Goal: Information Seeking & Learning: Learn about a topic

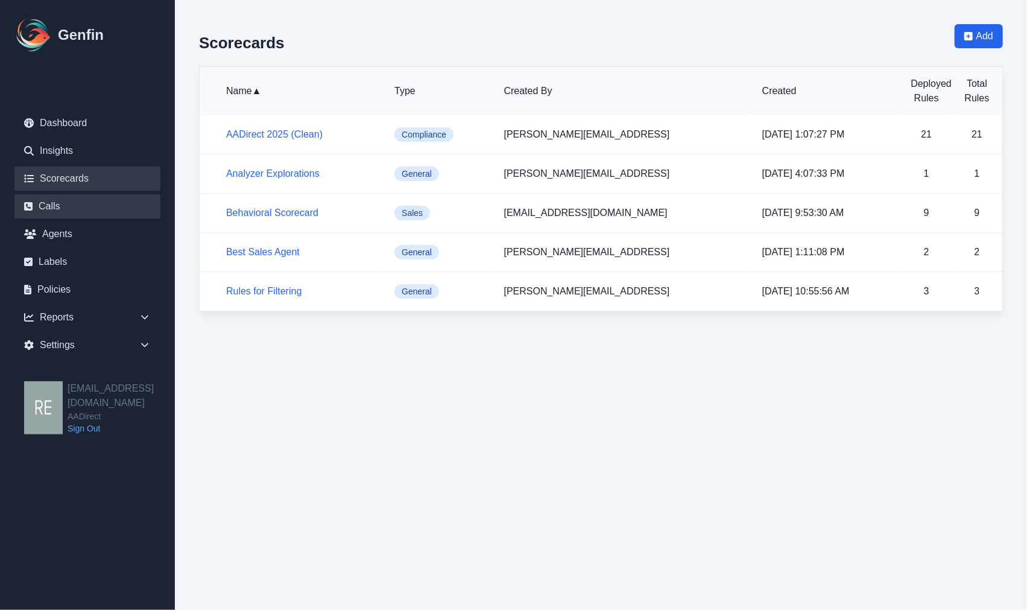
click at [46, 206] on link "Calls" at bounding box center [87, 206] width 146 height 24
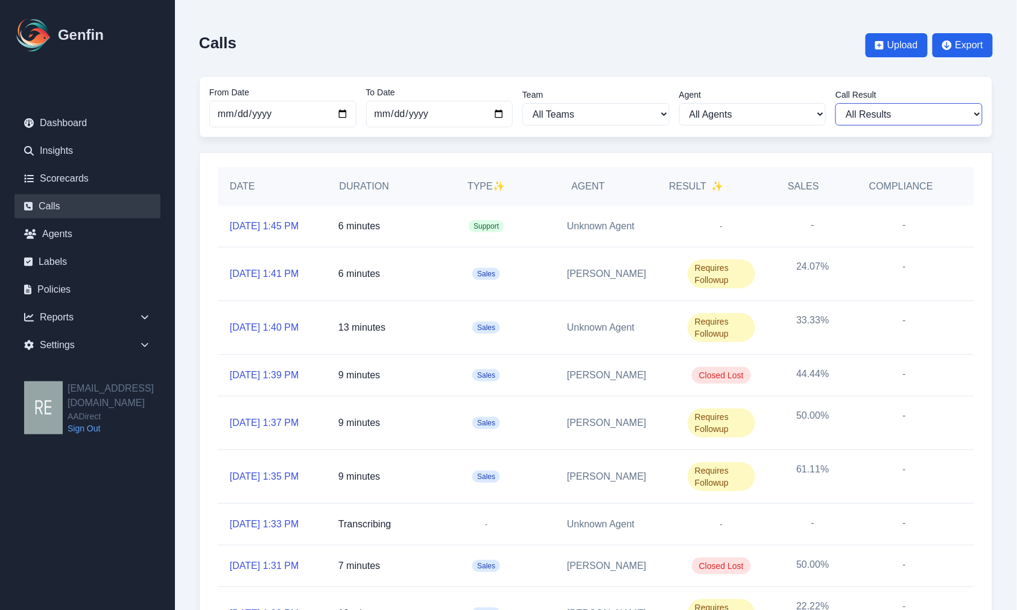
click at [882, 113] on select "All Results Closed Won Closed Lost Requires Followup" at bounding box center [908, 114] width 147 height 22
select select "Yes"
click at [844, 103] on select "All Results Closed Won Closed Lost Requires Followup" at bounding box center [908, 114] width 147 height 22
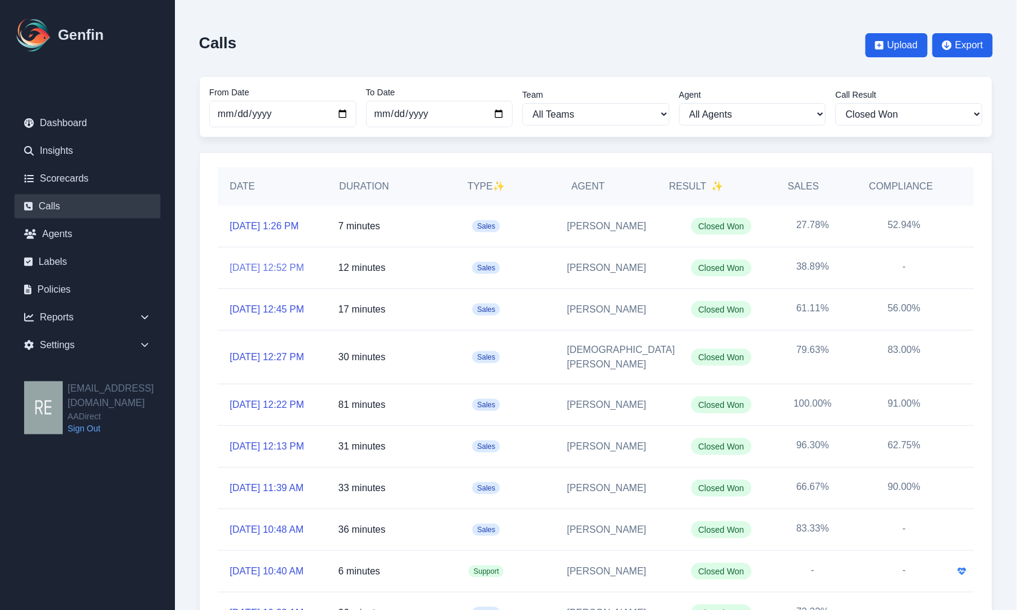
click at [286, 268] on link "[DATE] 12:52 PM" at bounding box center [267, 268] width 74 height 14
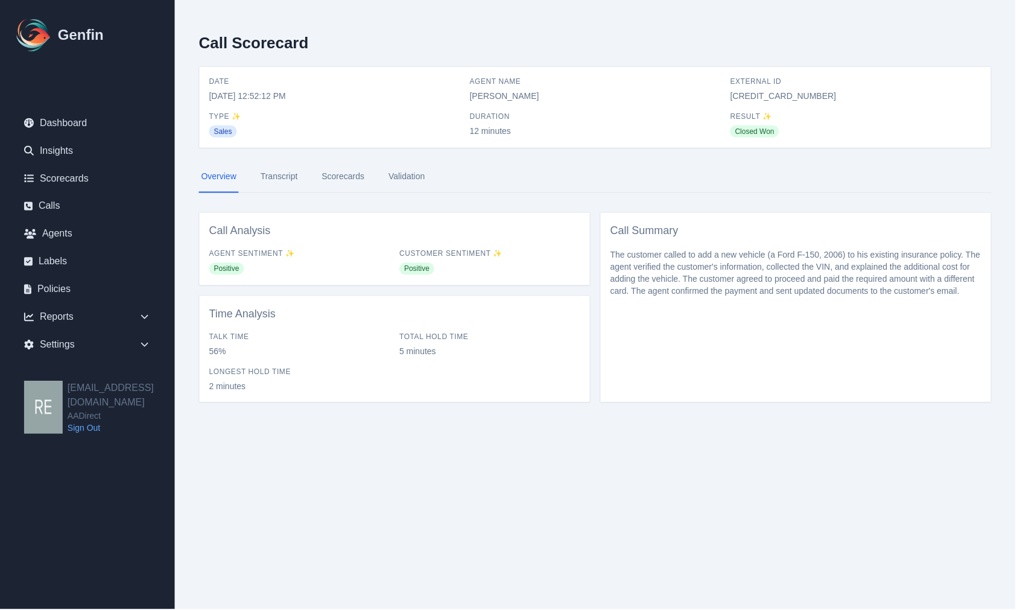
click at [338, 175] on link "Scorecards" at bounding box center [344, 176] width 48 height 33
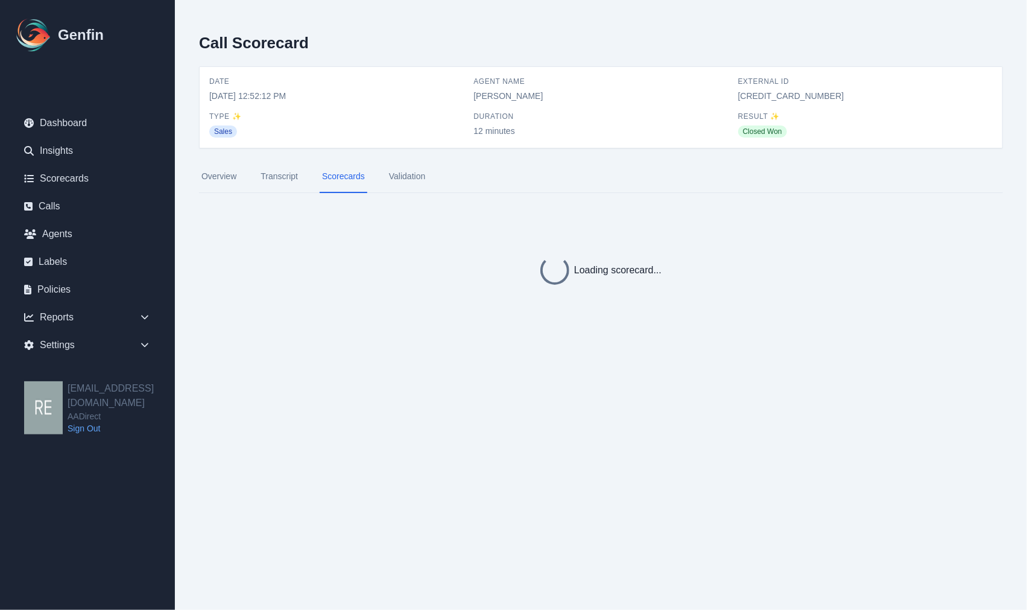
click at [284, 173] on link "Transcript" at bounding box center [279, 176] width 42 height 33
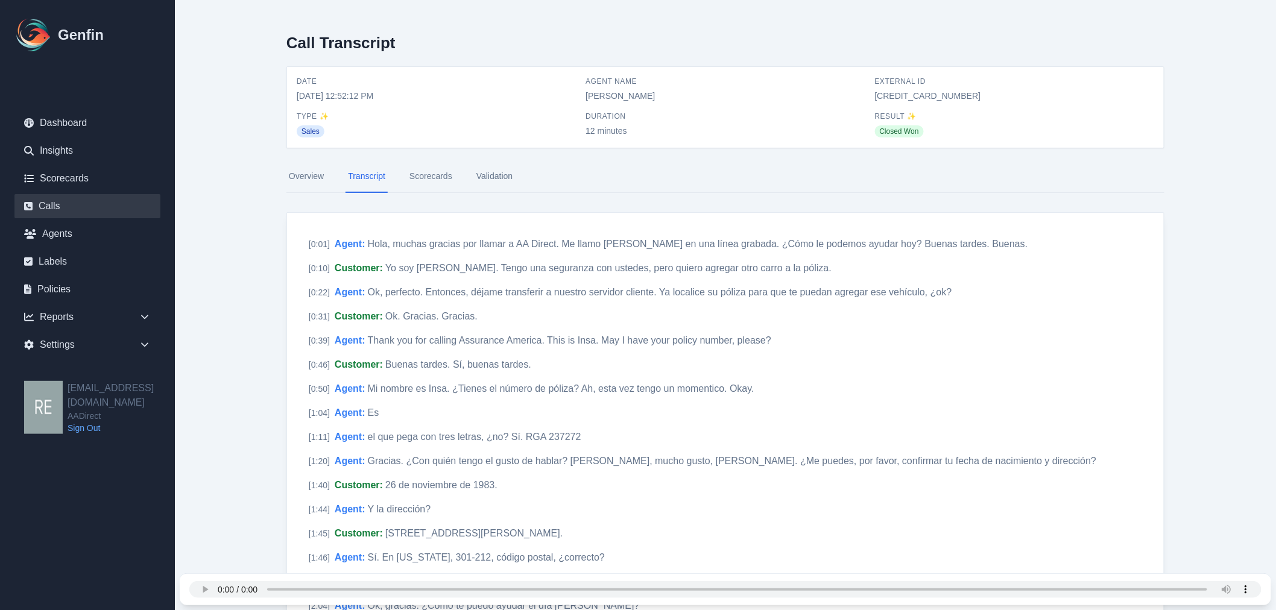
click at [60, 200] on link "Calls" at bounding box center [87, 206] width 146 height 24
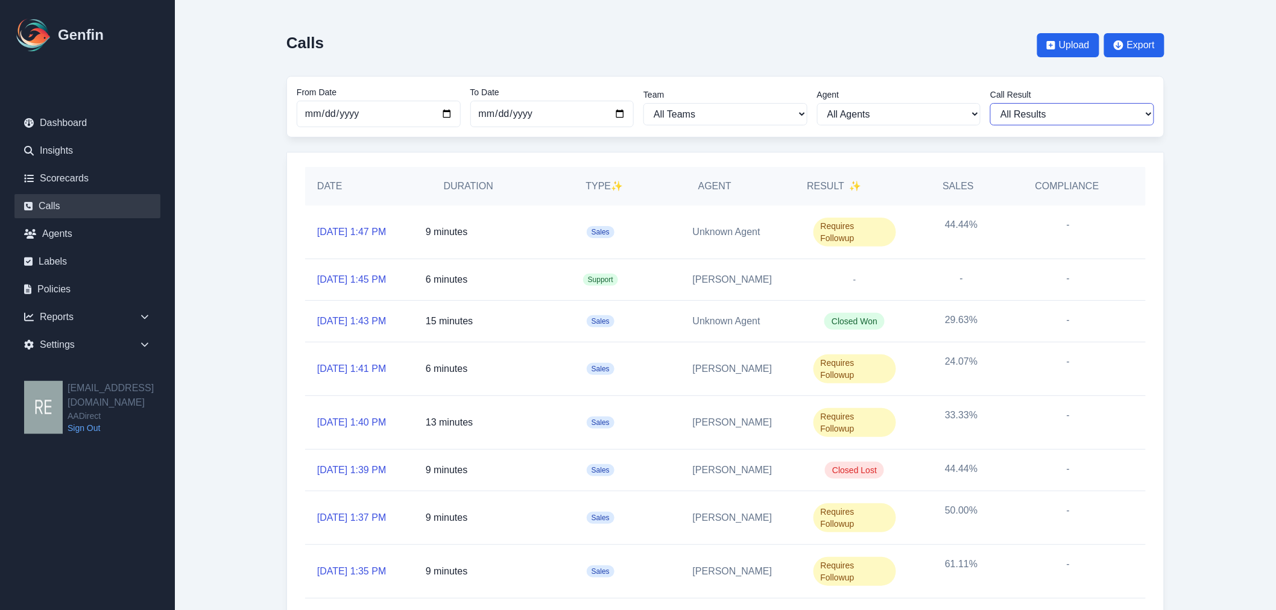
click at [1016, 116] on select "All Results Closed Won Closed Lost Requires Followup" at bounding box center [1072, 114] width 164 height 22
select select "Yes"
click at [995, 103] on select "All Results Closed Won Closed Lost Requires Followup" at bounding box center [1072, 114] width 164 height 22
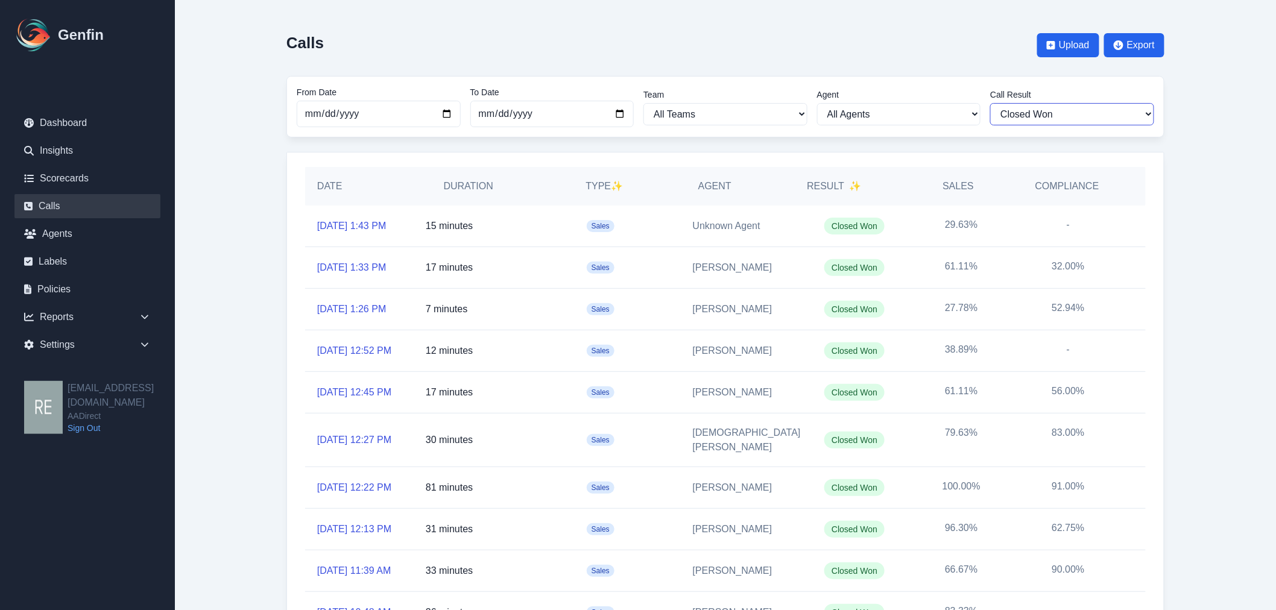
scroll to position [134, 0]
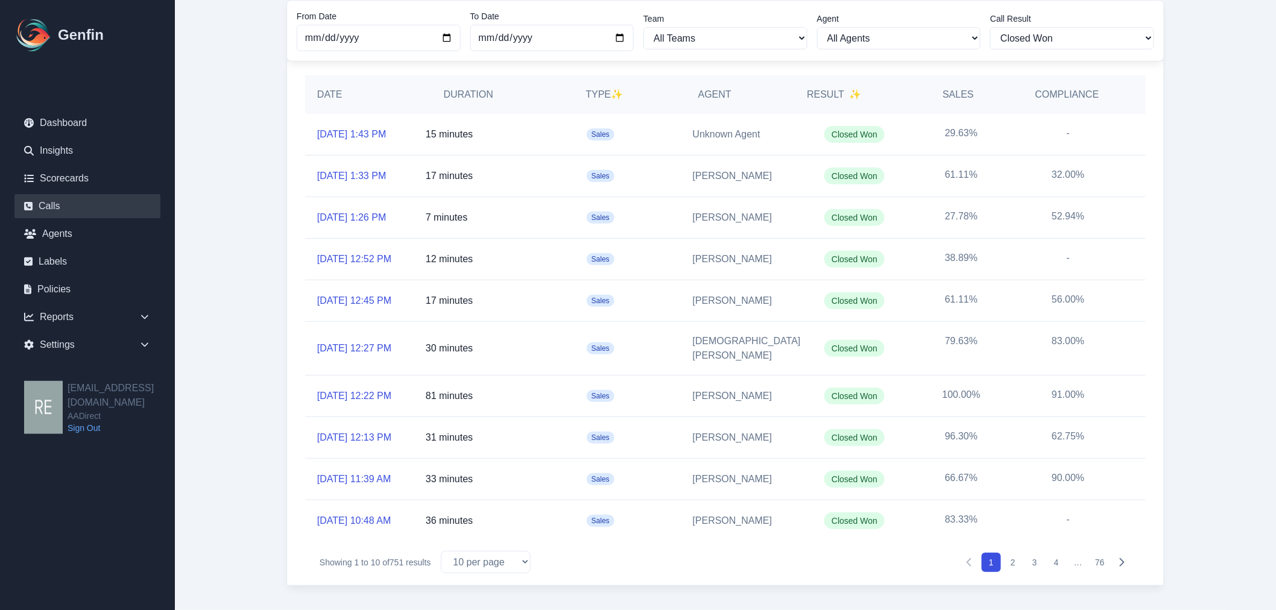
click at [1010, 572] on button "2" at bounding box center [1012, 562] width 19 height 19
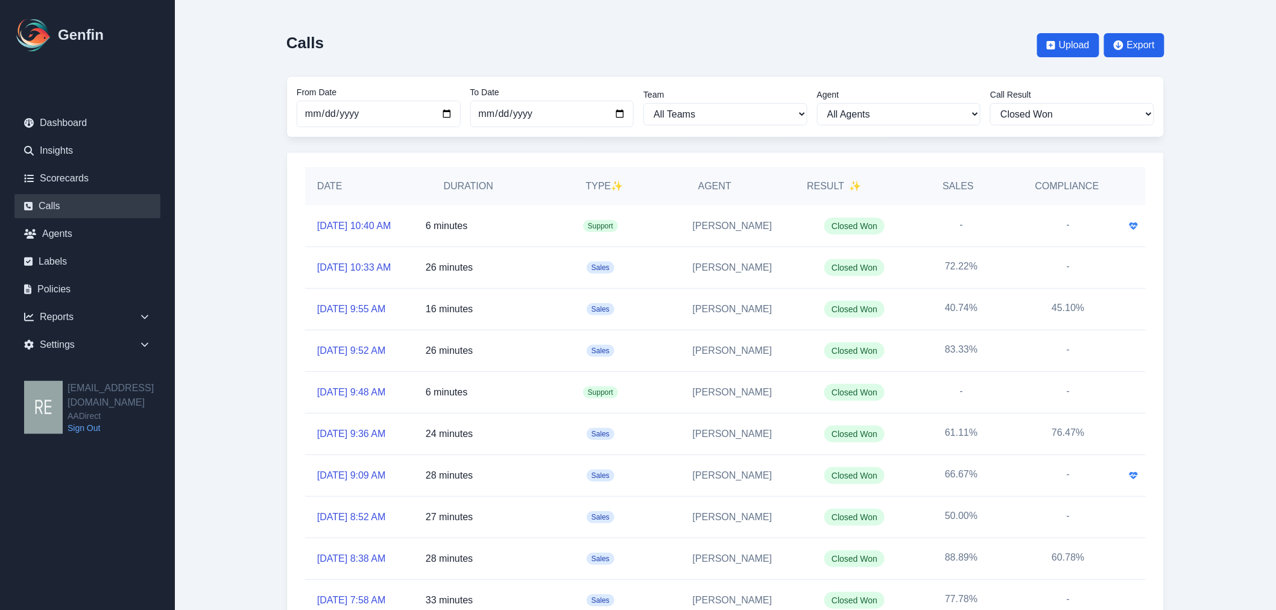
scroll to position [104, 0]
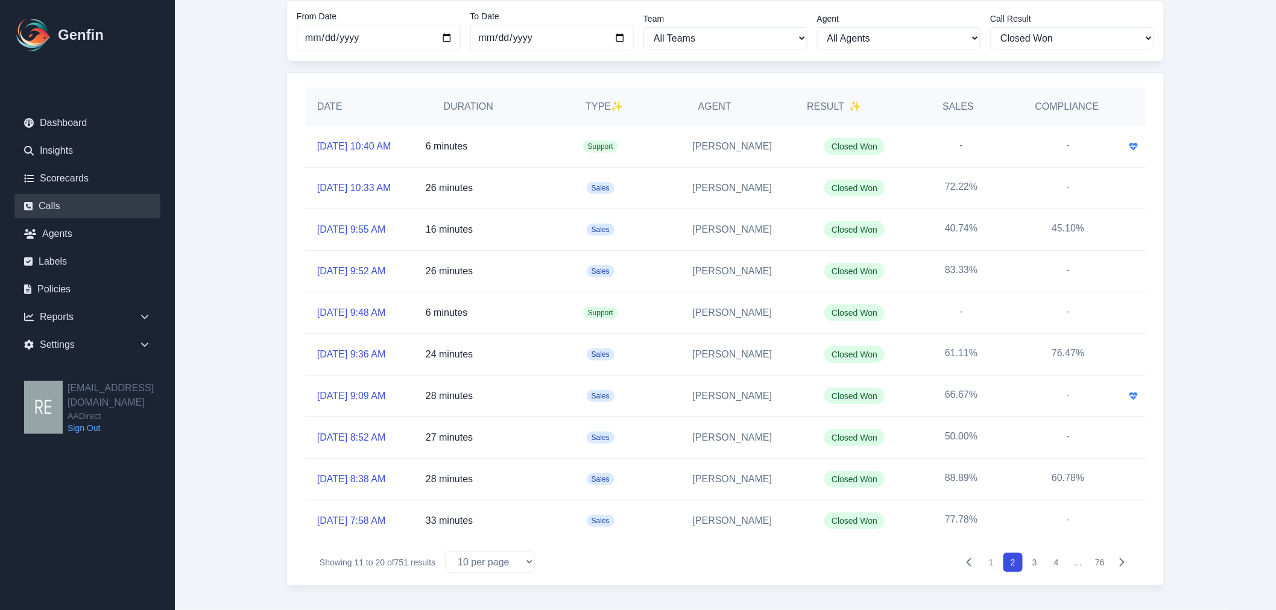
click at [1016, 567] on button "3" at bounding box center [1034, 562] width 19 height 19
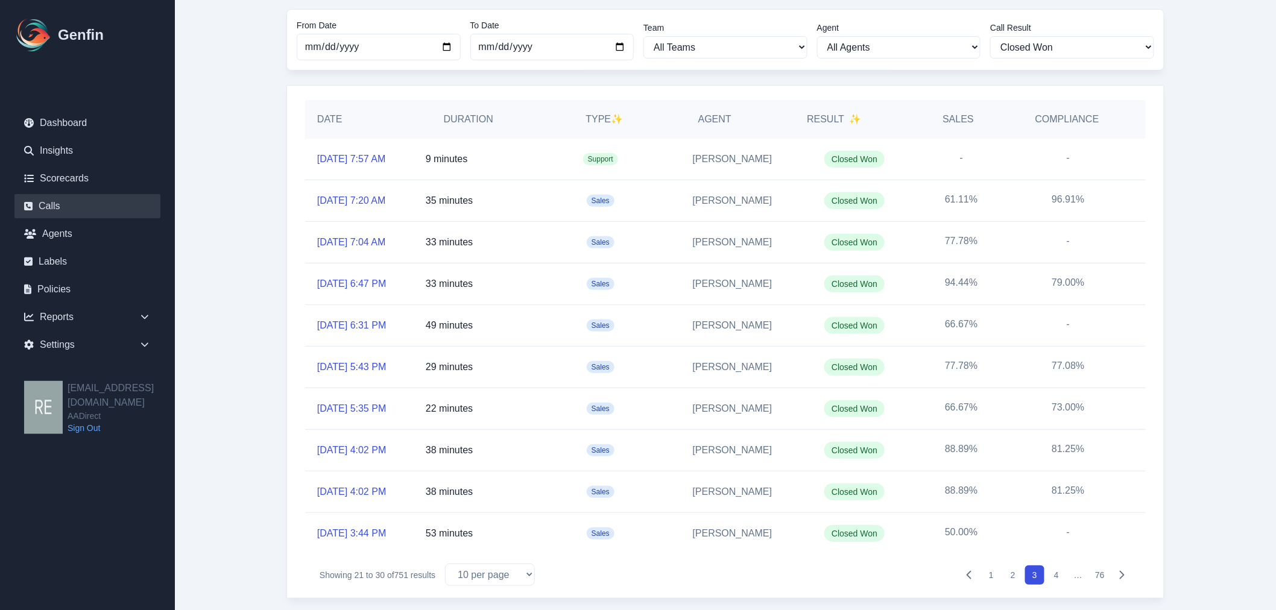
scroll to position [80, 0]
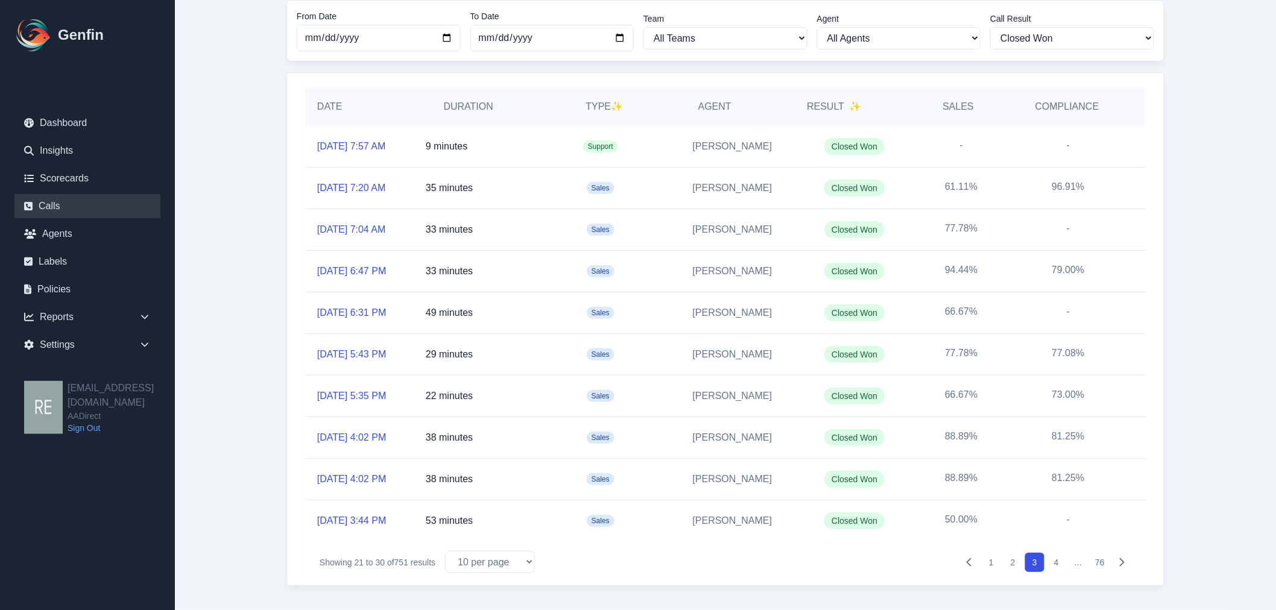
click at [1016, 561] on button "4" at bounding box center [1056, 562] width 19 height 19
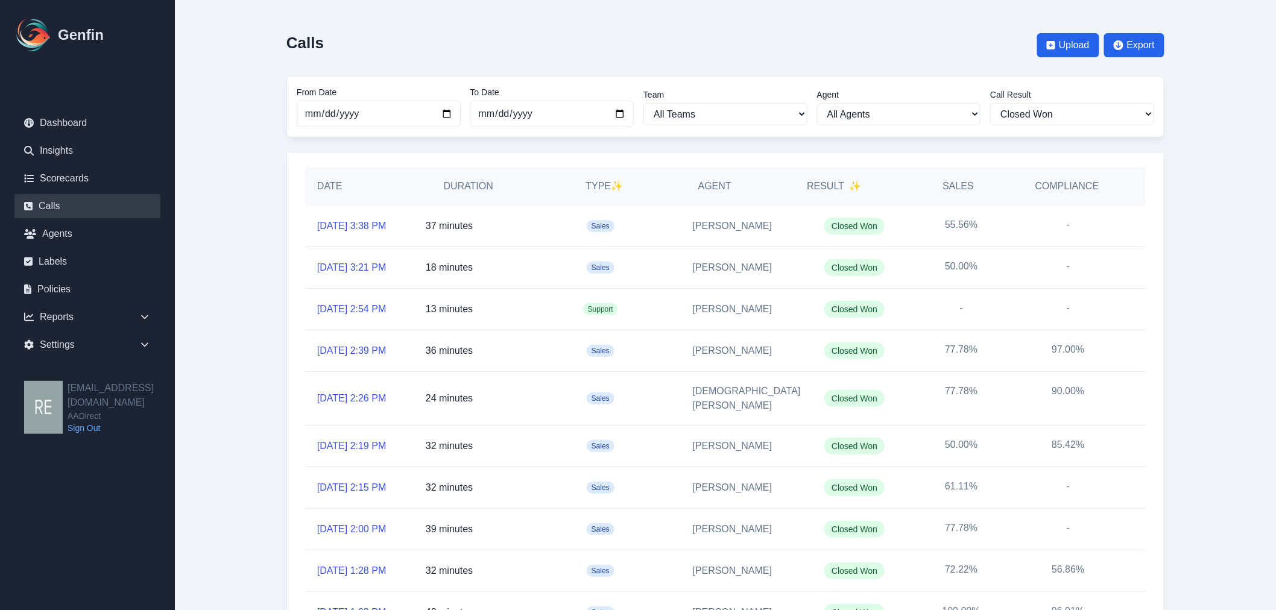
scroll to position [80, 0]
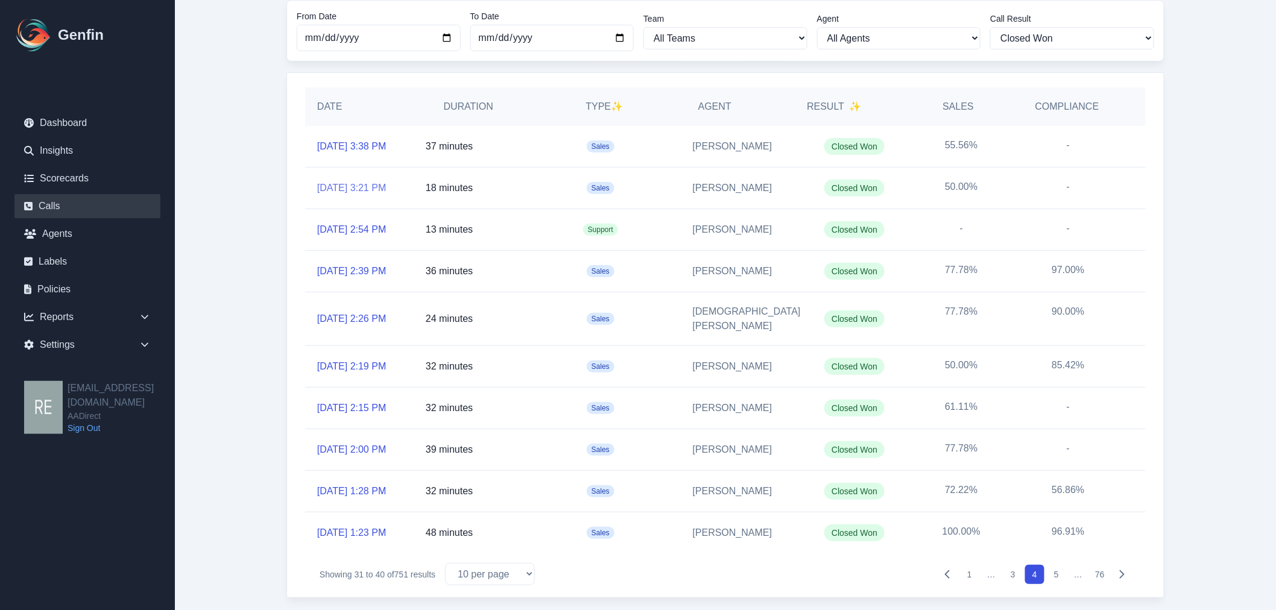
click at [378, 185] on link "[DATE] 3:21 PM" at bounding box center [351, 188] width 69 height 14
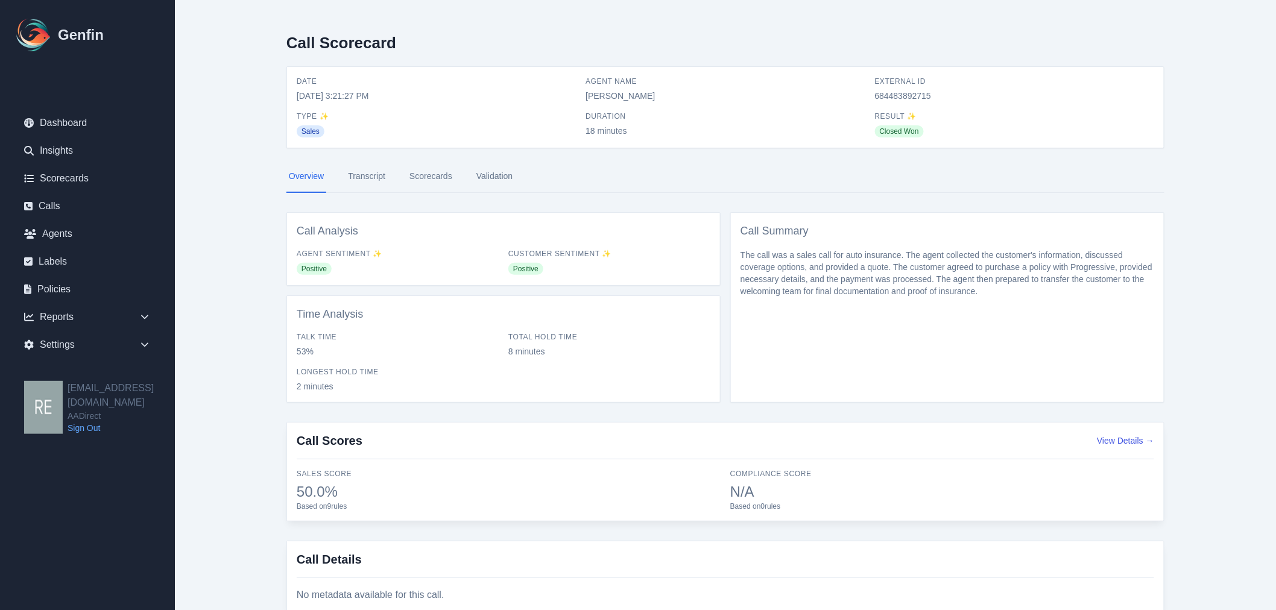
click at [431, 171] on link "Scorecards" at bounding box center [431, 176] width 48 height 33
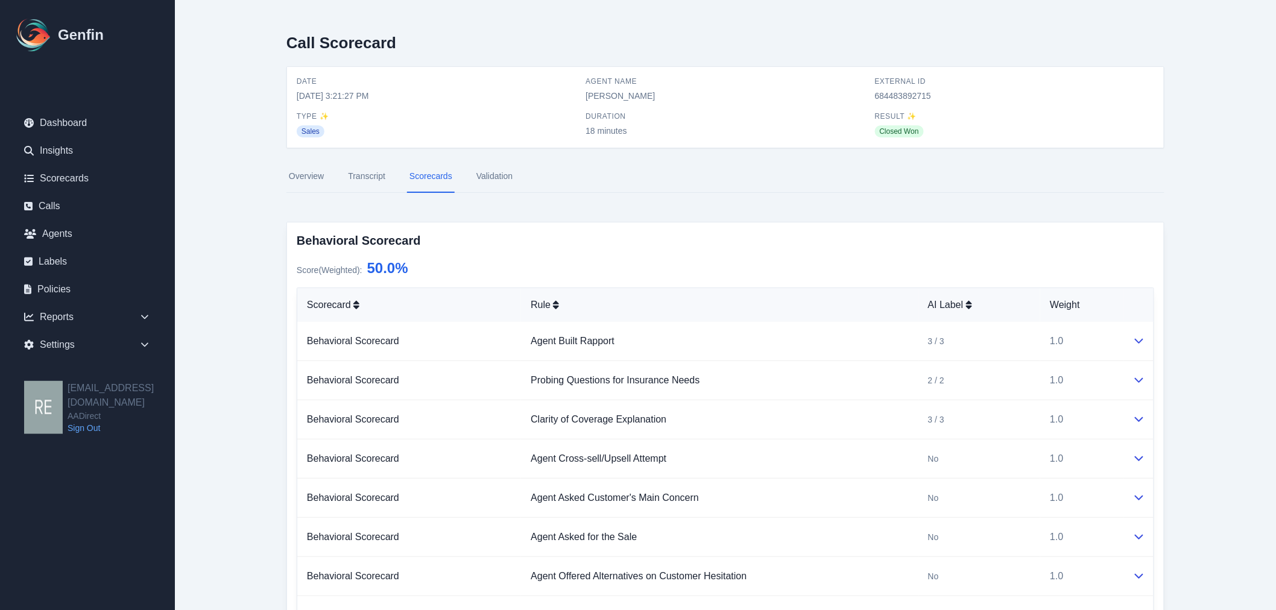
click at [362, 187] on link "Transcript" at bounding box center [367, 176] width 42 height 33
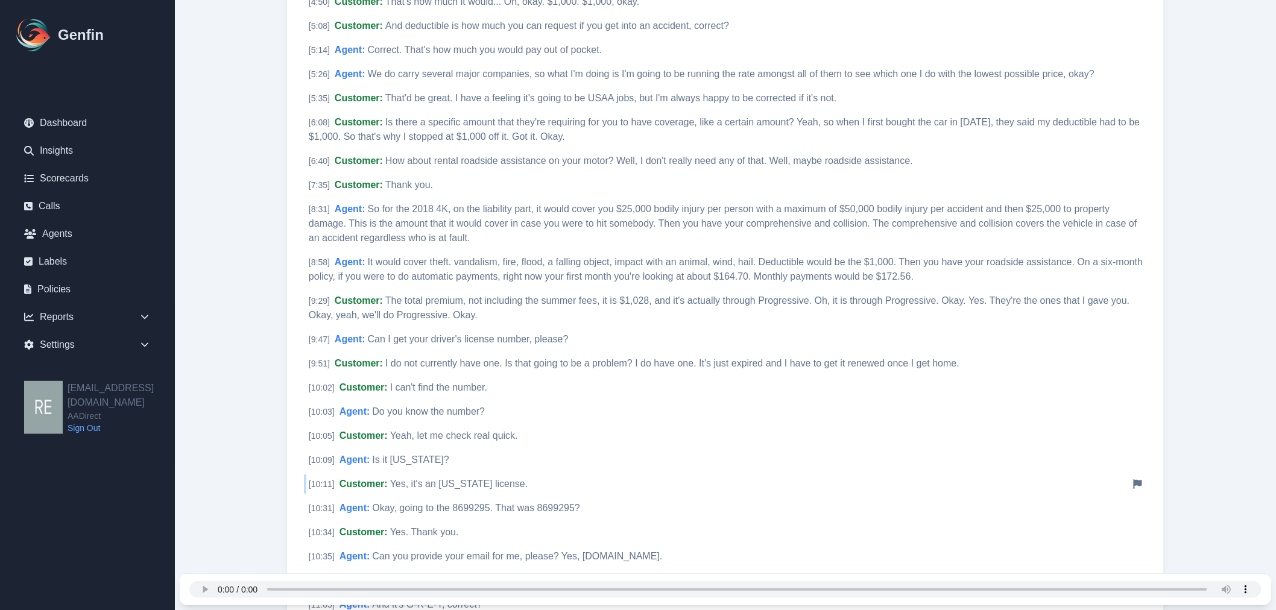
scroll to position [1474, 0]
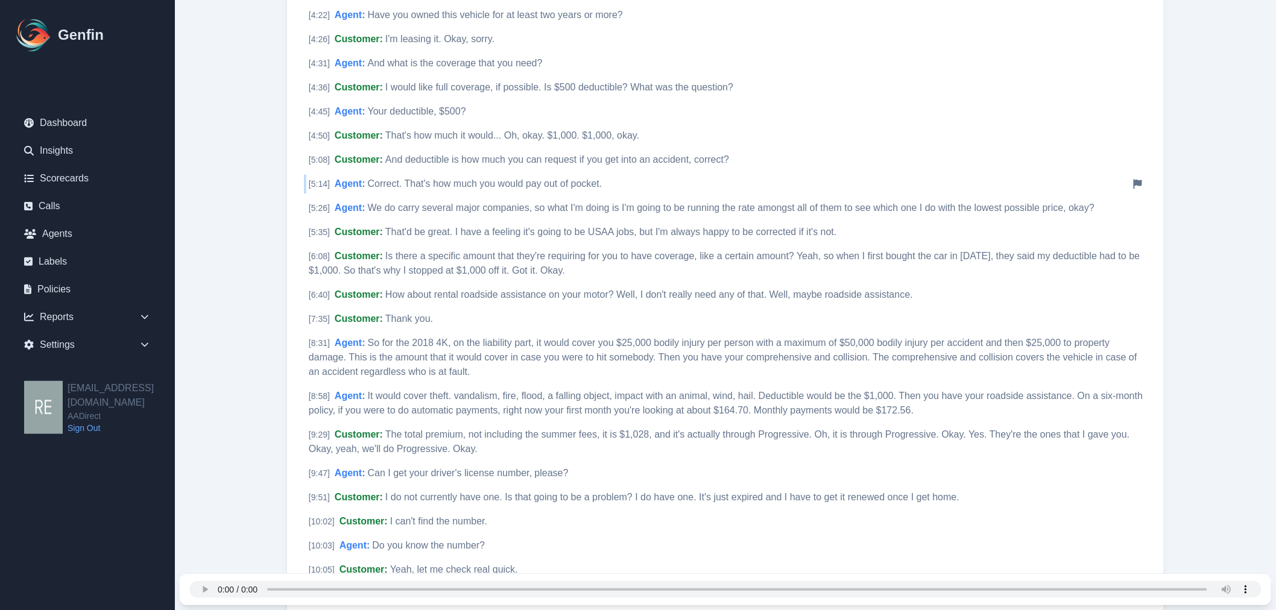
click at [387, 180] on span "Correct. That's how much you would pay out of pocket." at bounding box center [485, 183] width 235 height 10
click at [453, 258] on span "Is there a specific amount that they're requiring for you to have coverage, lik…" at bounding box center [725, 263] width 832 height 25
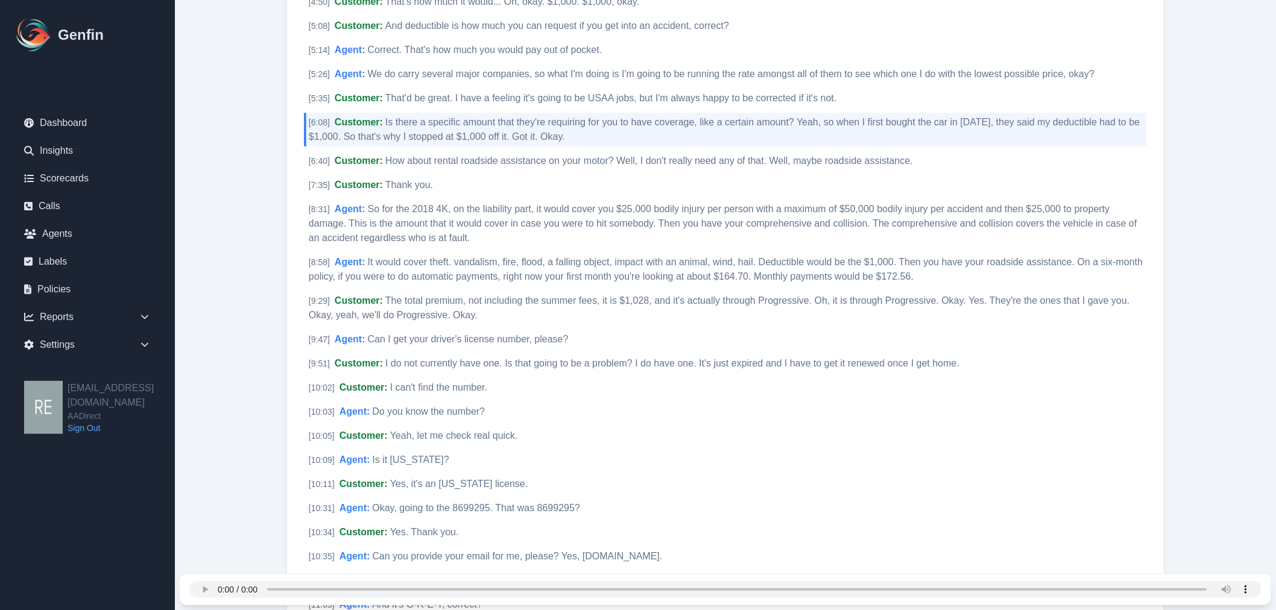
scroll to position [1675, 0]
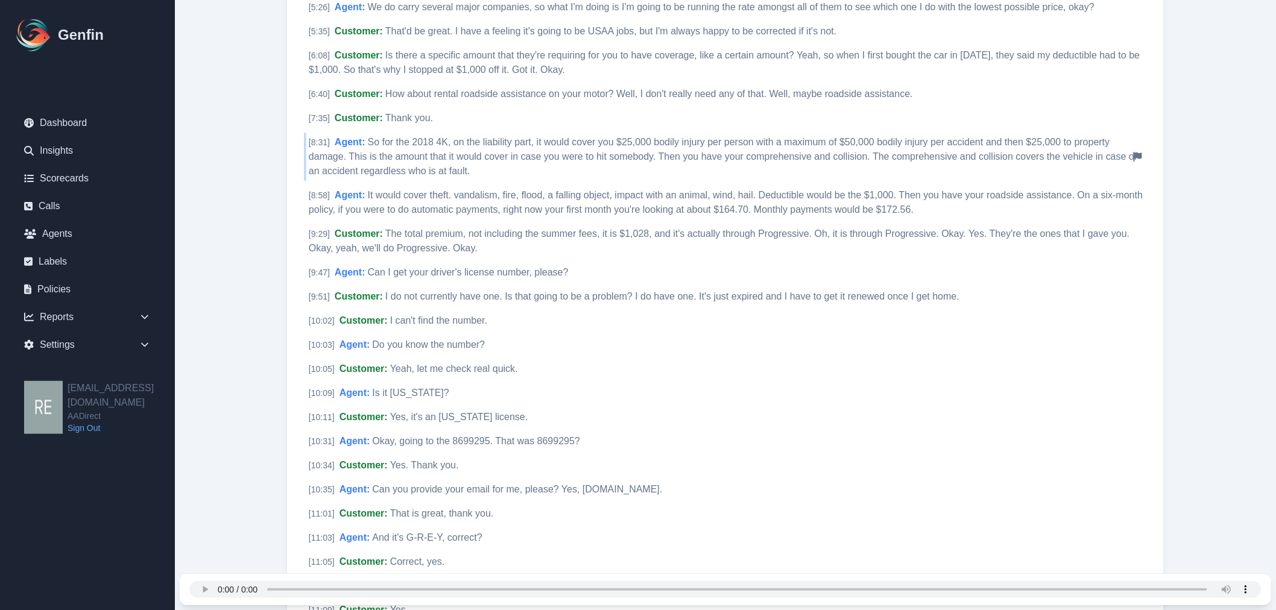
click at [412, 158] on span "So for the 2018 4K, on the liability part, it would cover you $25,000 bodily in…" at bounding box center [723, 156] width 829 height 39
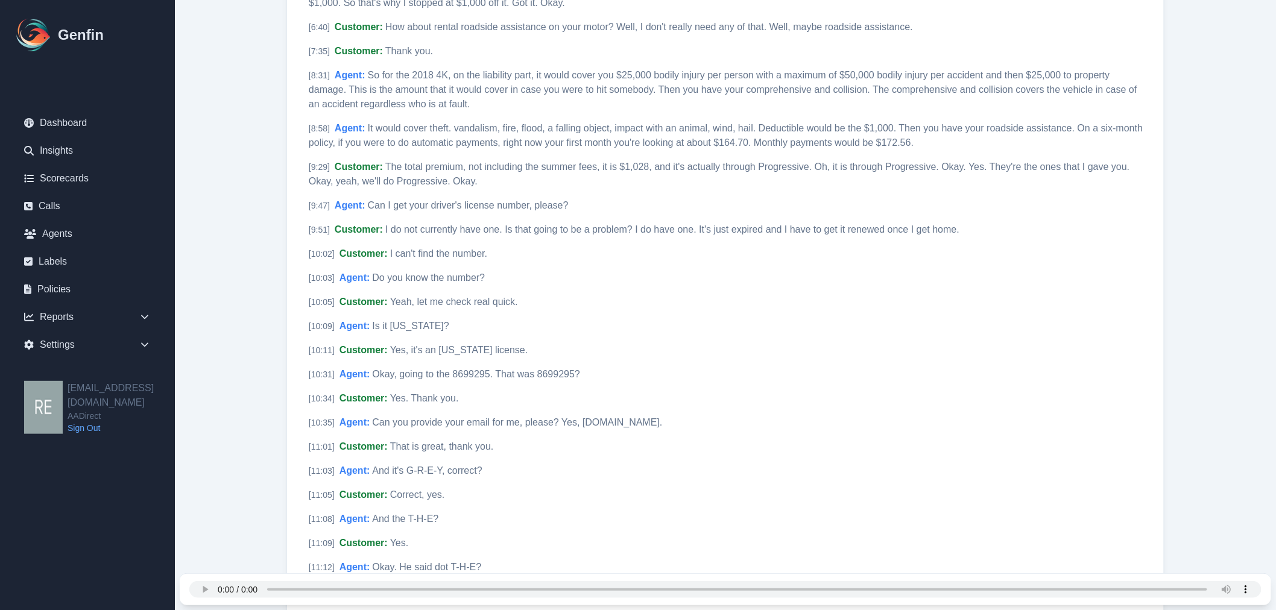
scroll to position [1809, 0]
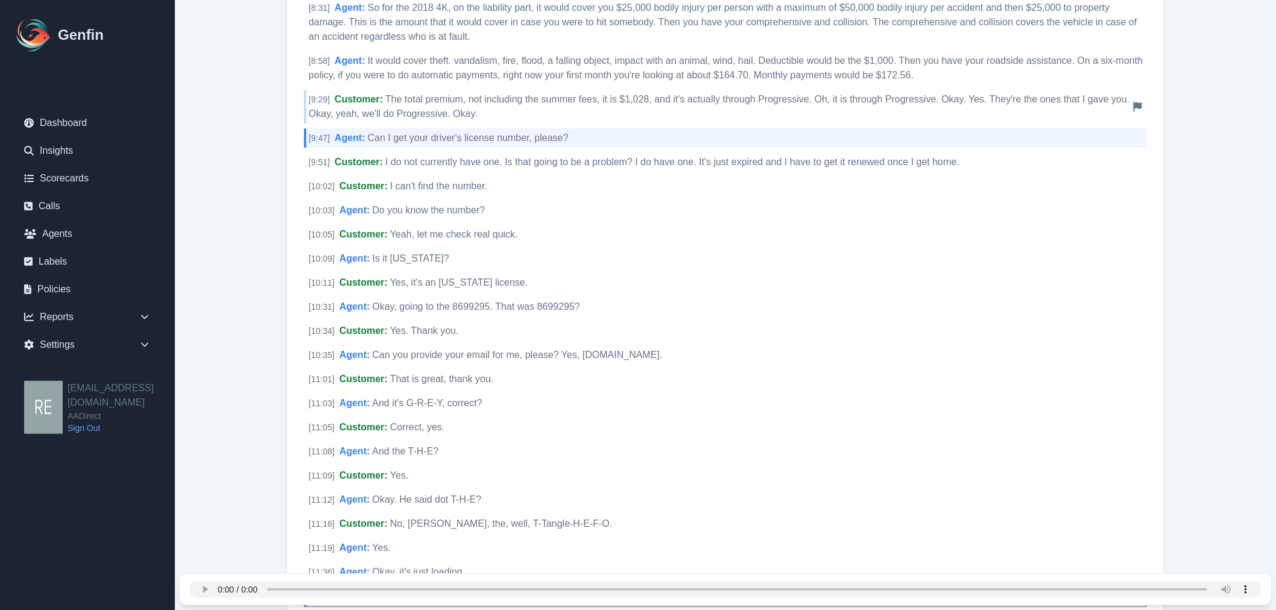
click at [1016, 103] on icon at bounding box center [1138, 107] width 8 height 10
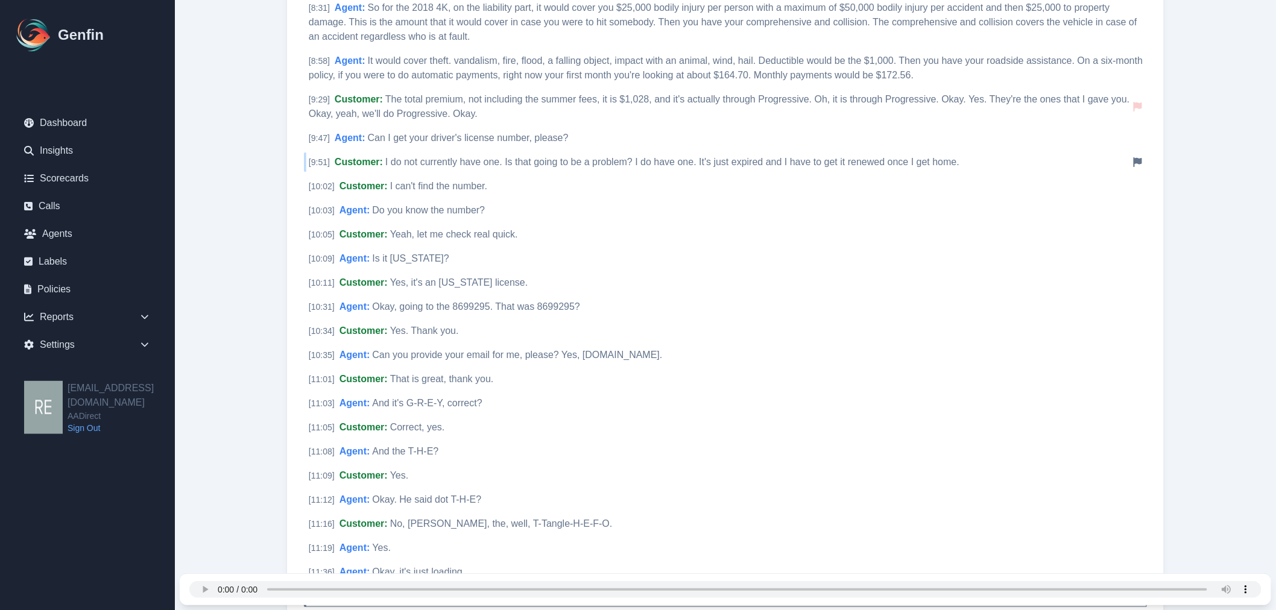
click at [1016, 158] on icon at bounding box center [1138, 162] width 8 height 10
click at [1016, 157] on icon "Remove flag" at bounding box center [1138, 162] width 8 height 10
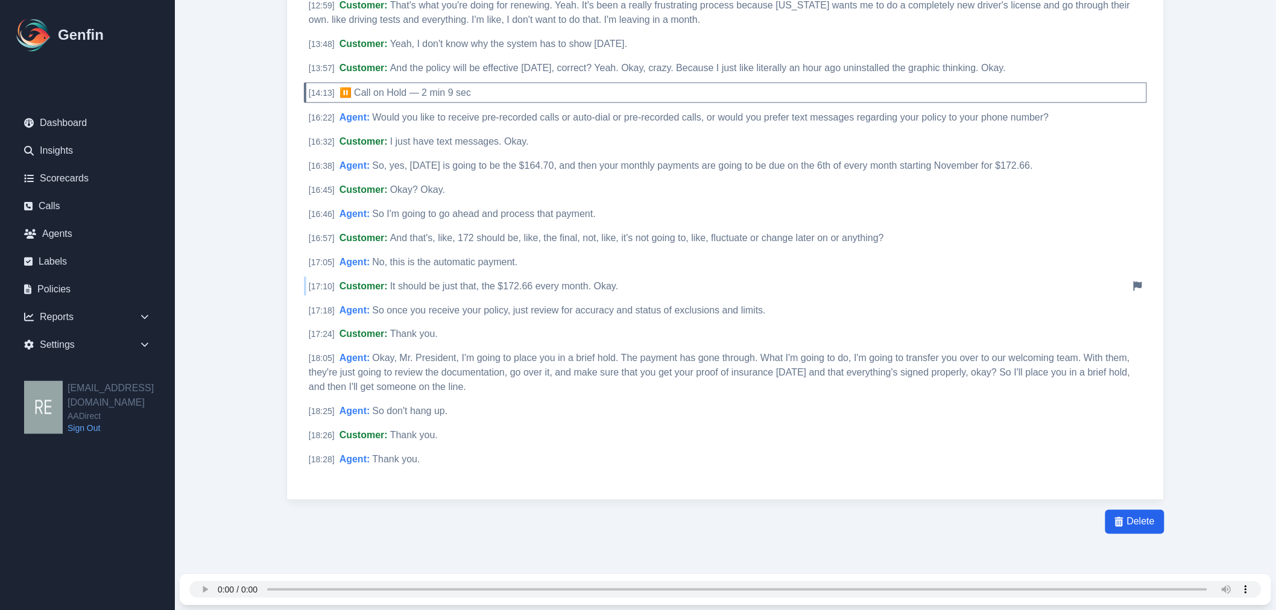
scroll to position [2345, 0]
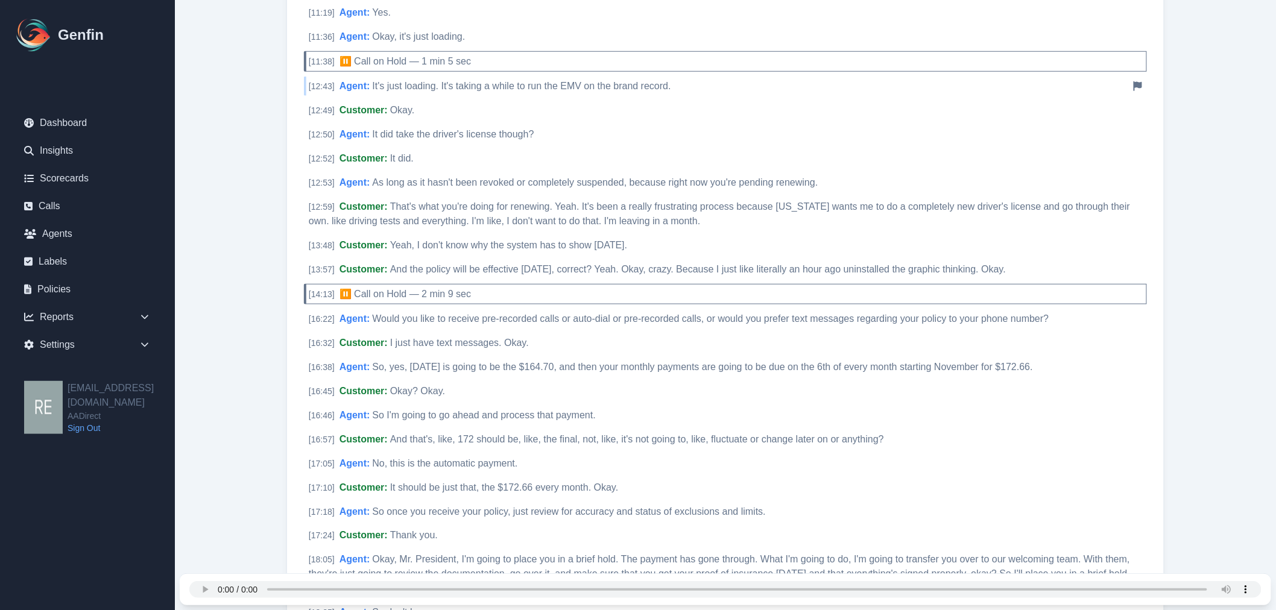
click at [616, 81] on span "It's just loading. It's taking a while to run the EMV on the brand record." at bounding box center [521, 86] width 299 height 10
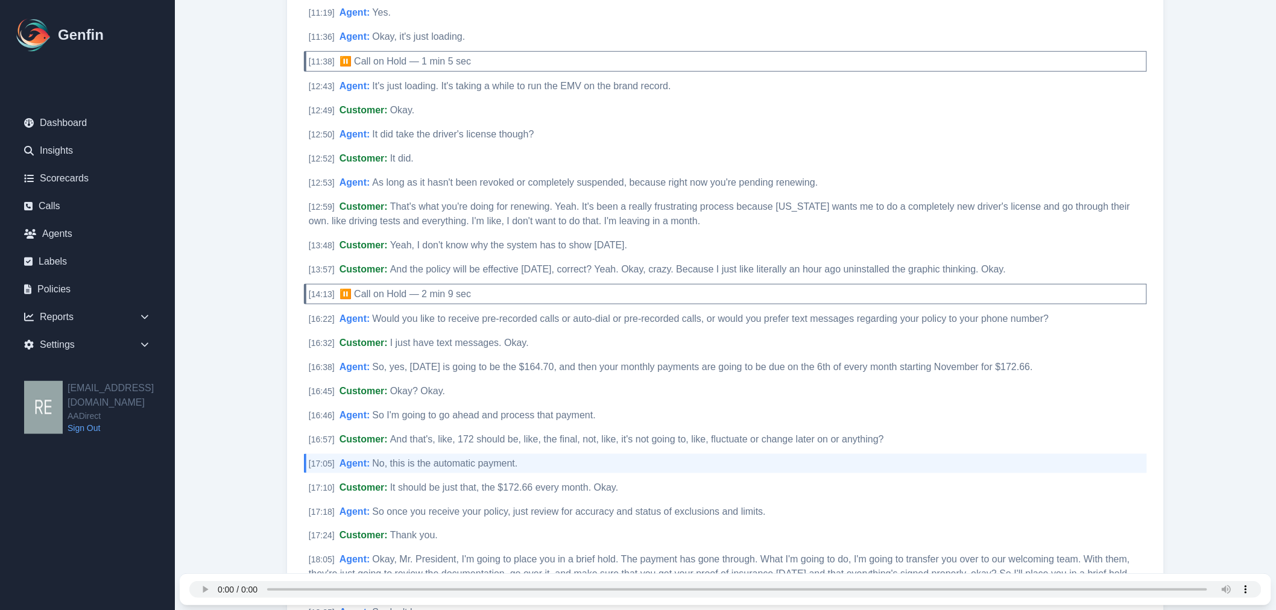
scroll to position [2546, 0]
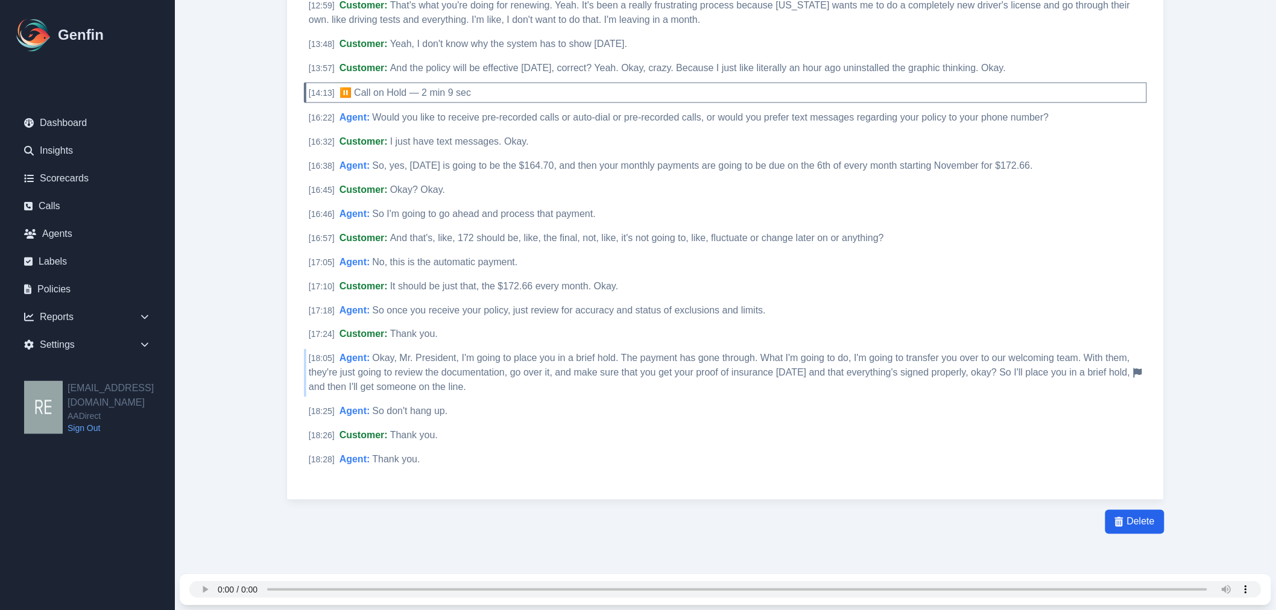
click at [416, 370] on span "Okay, Mr. President, I'm going to place you in a brief hold. The payment has go…" at bounding box center [719, 372] width 821 height 39
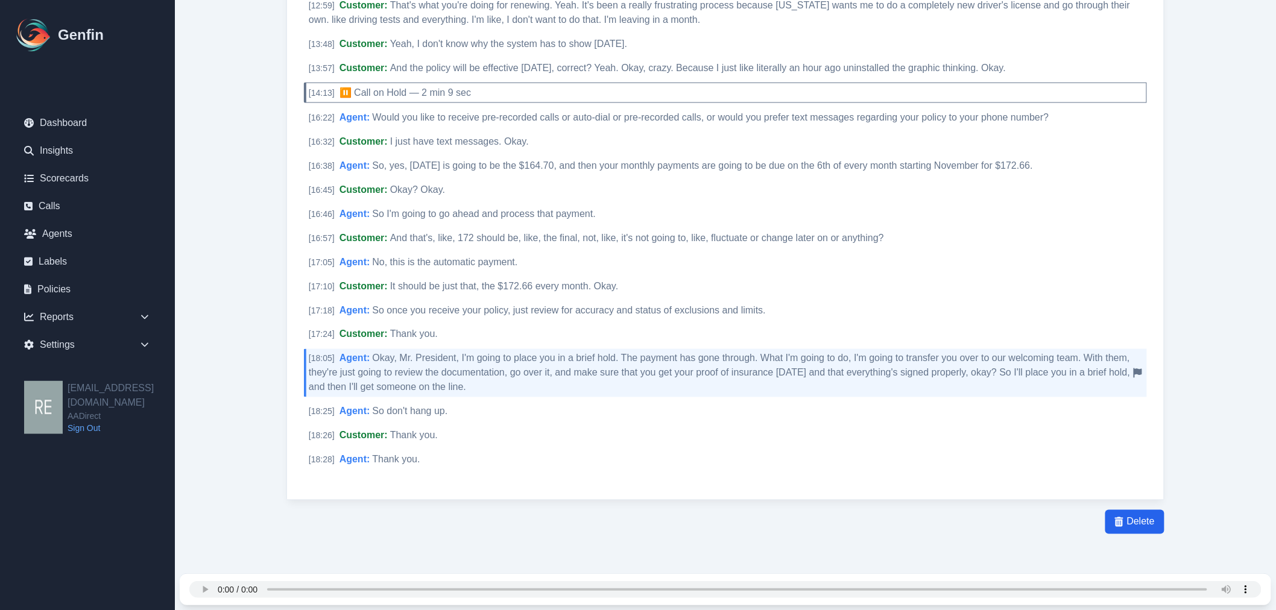
click at [1130, 368] on span "Okay, Mr. President, I'm going to place you in a brief hold. The payment has go…" at bounding box center [719, 372] width 821 height 39
click at [1140, 371] on icon at bounding box center [1138, 373] width 8 height 10
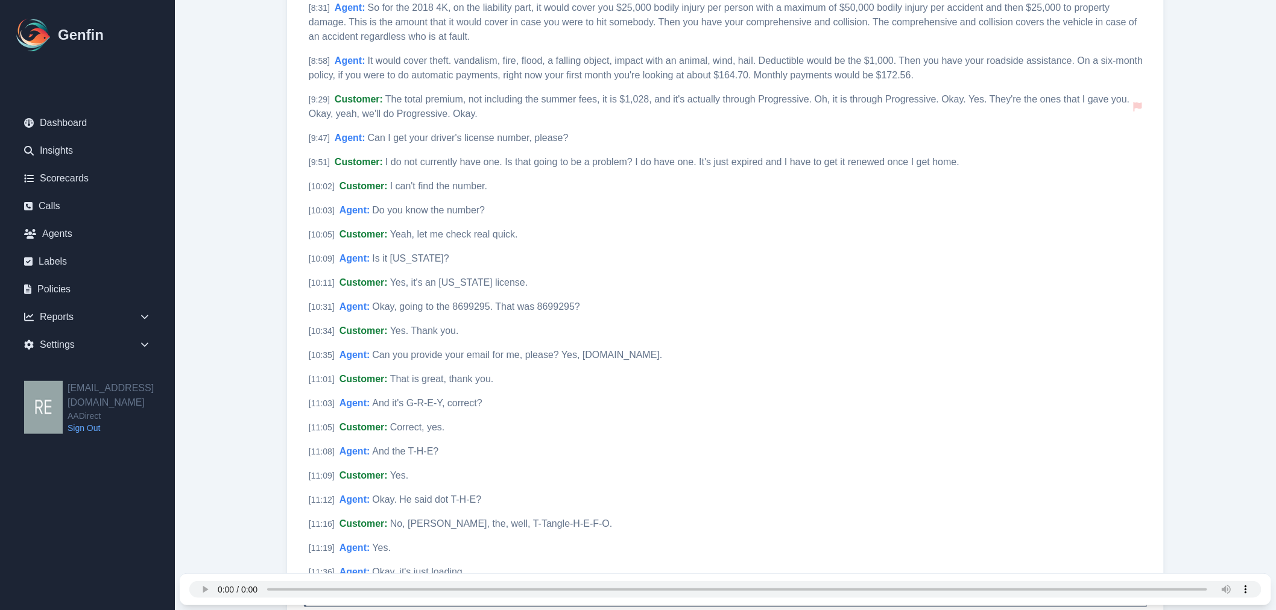
scroll to position [1675, 0]
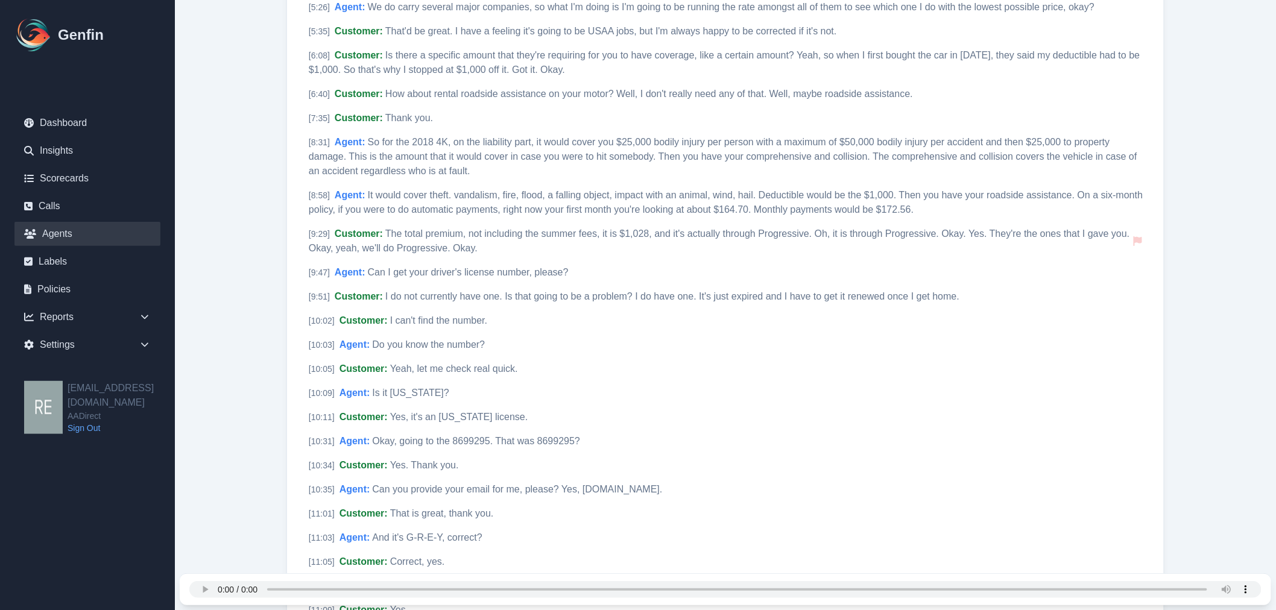
click at [50, 232] on link "Agents" at bounding box center [87, 234] width 146 height 24
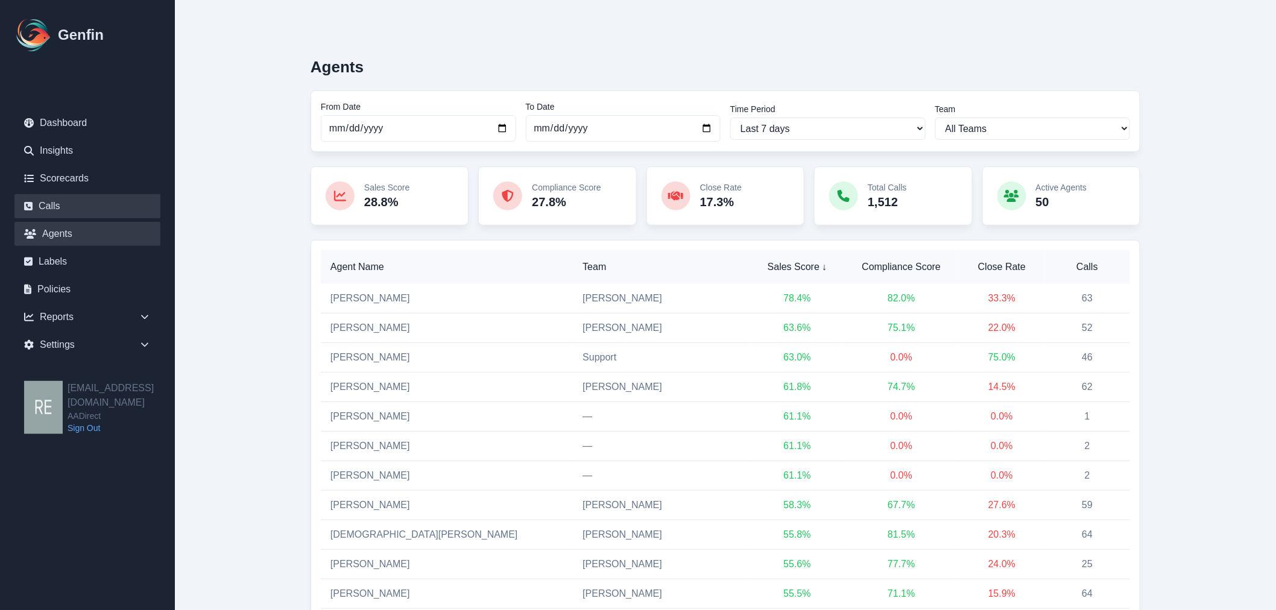
click at [51, 195] on link "Calls" at bounding box center [87, 206] width 146 height 24
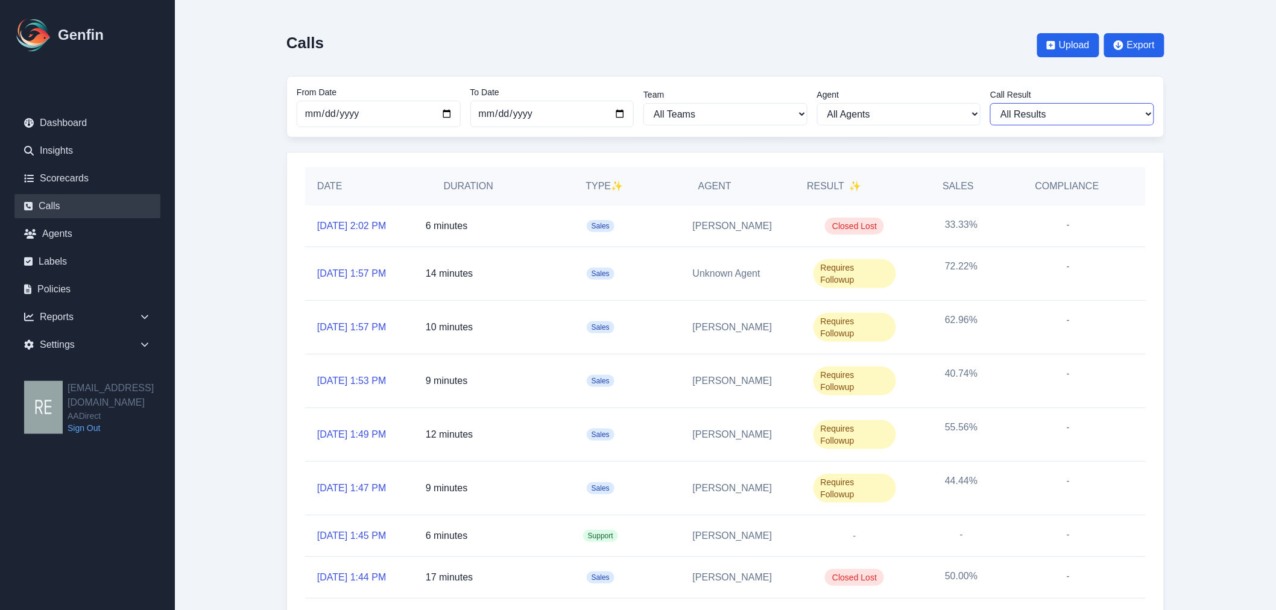
click at [1044, 115] on select "All Results Closed Won Closed Lost Requires Followup" at bounding box center [1072, 114] width 164 height 22
select select "Yes"
click at [995, 103] on select "All Results Closed Won Closed Lost Requires Followup" at bounding box center [1072, 114] width 164 height 22
select select "Yes"
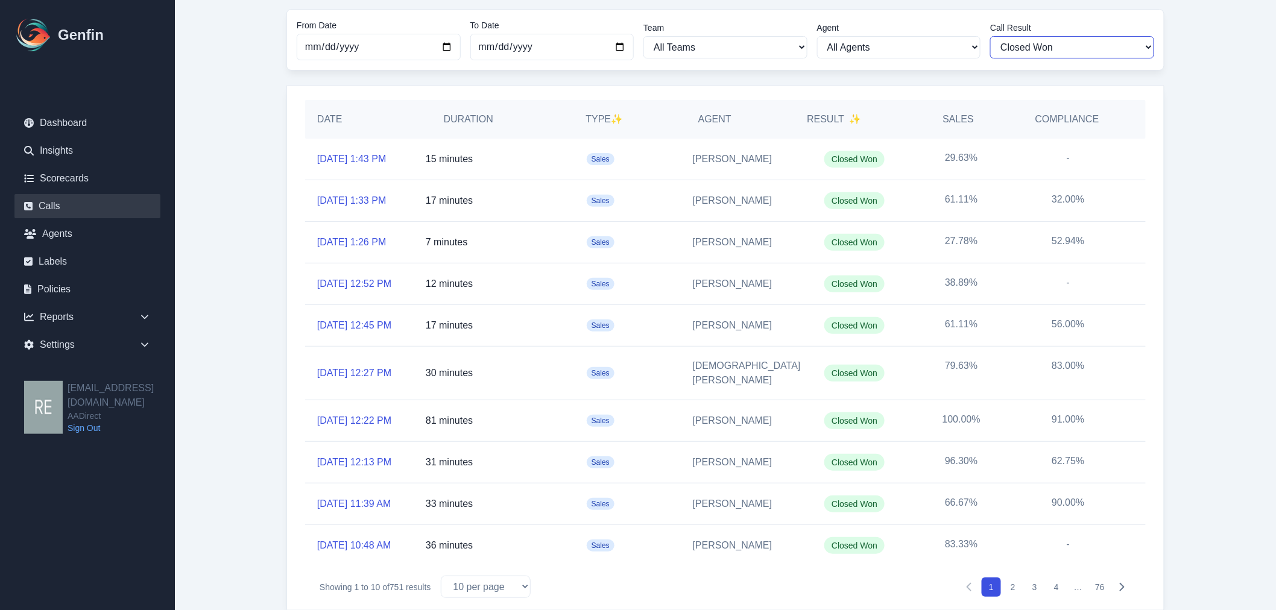
scroll to position [134, 0]
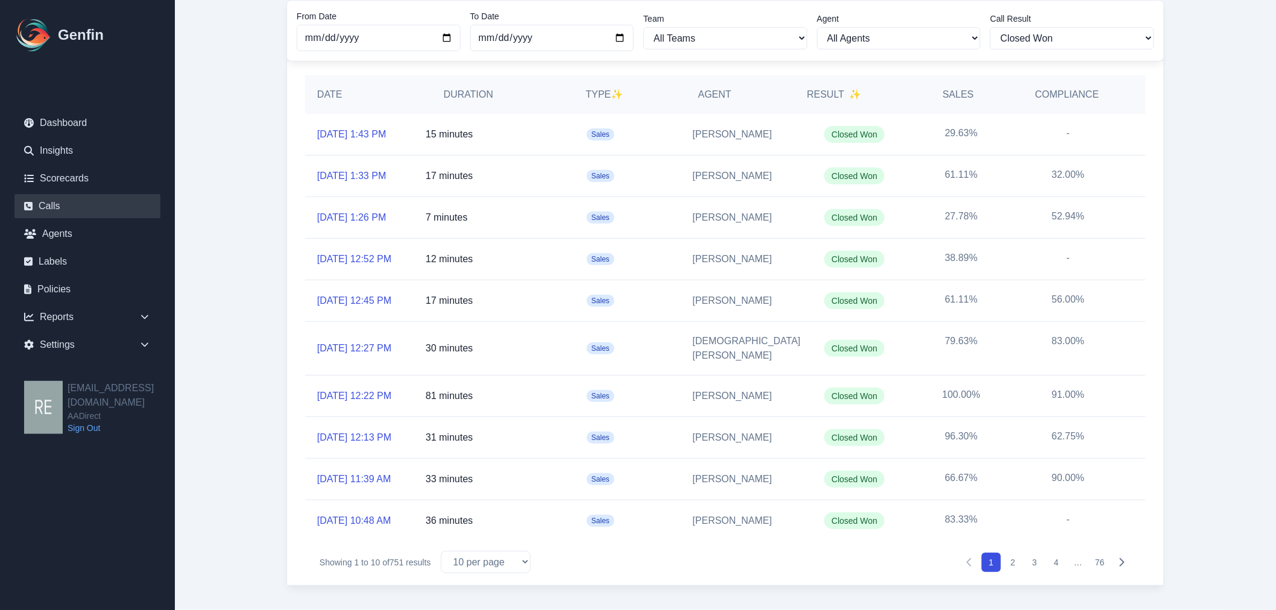
click at [1009, 572] on button "2" at bounding box center [1012, 562] width 19 height 19
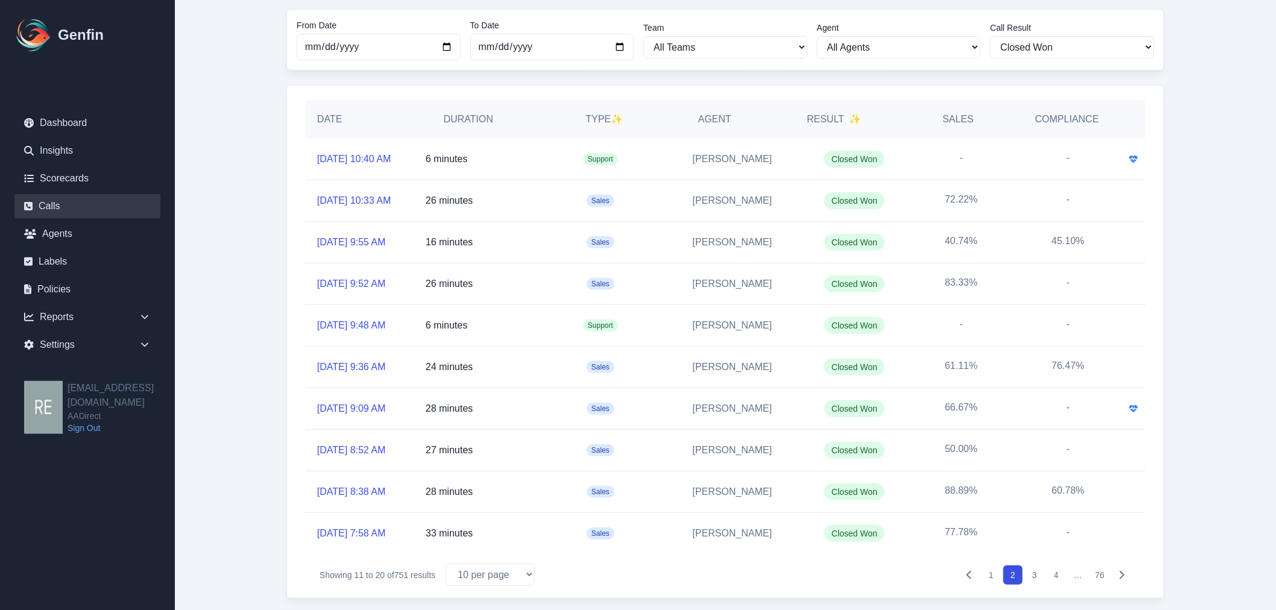
scroll to position [104, 0]
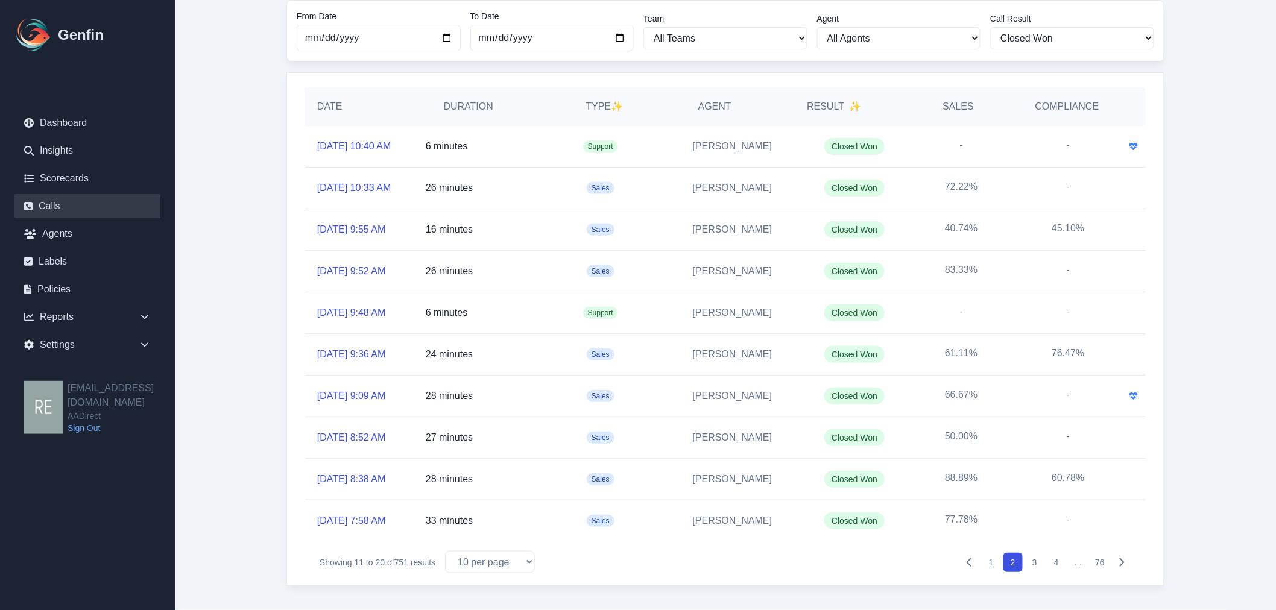
click at [1035, 559] on button "3" at bounding box center [1034, 562] width 19 height 19
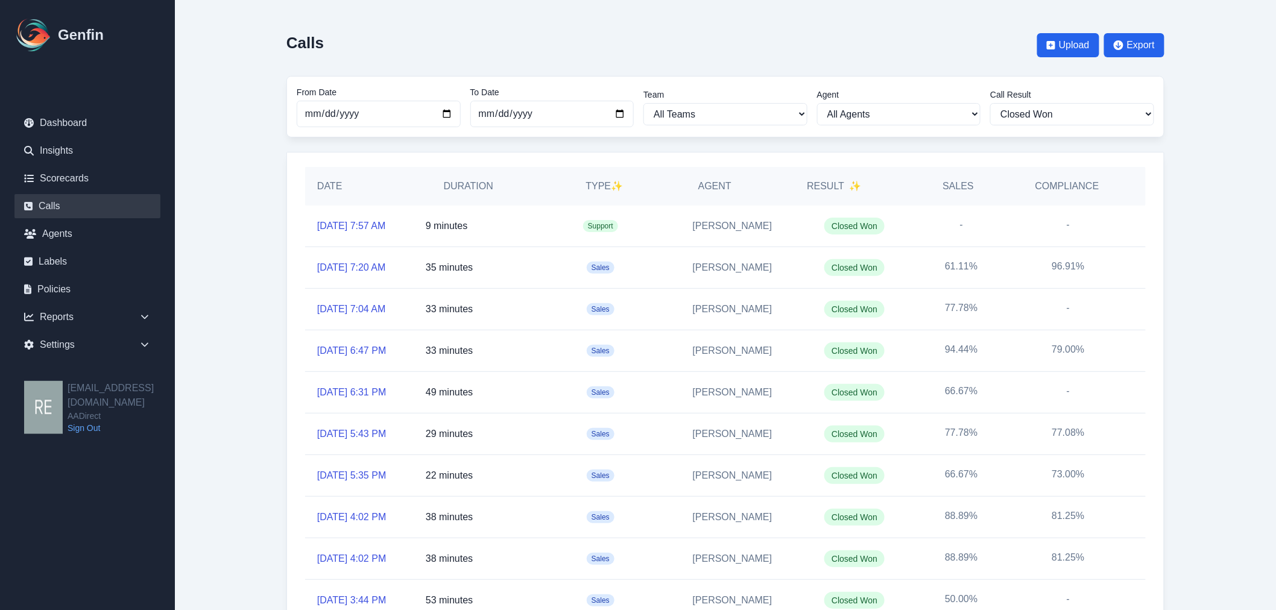
scroll to position [67, 0]
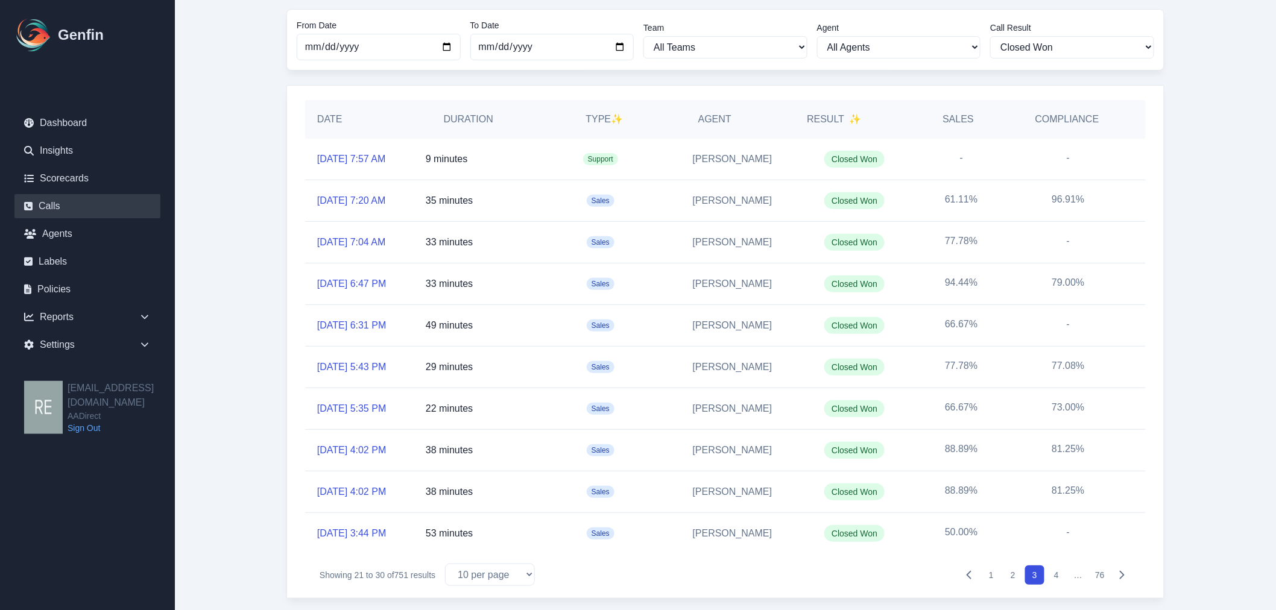
click at [1058, 573] on button "4" at bounding box center [1056, 575] width 19 height 19
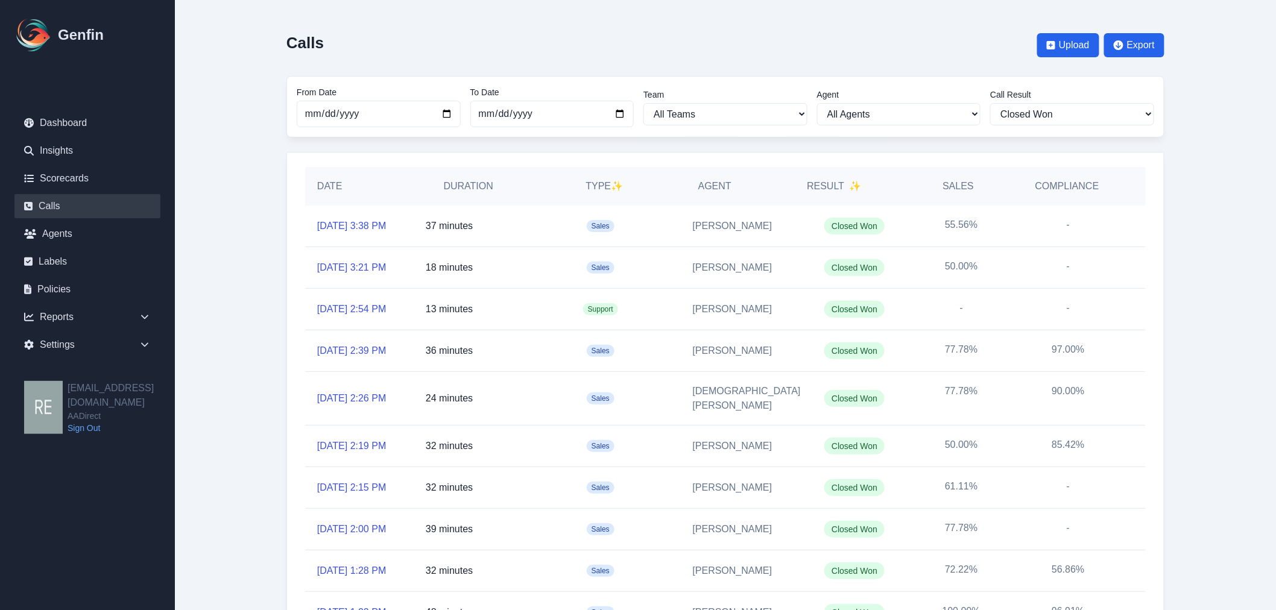
scroll to position [67, 0]
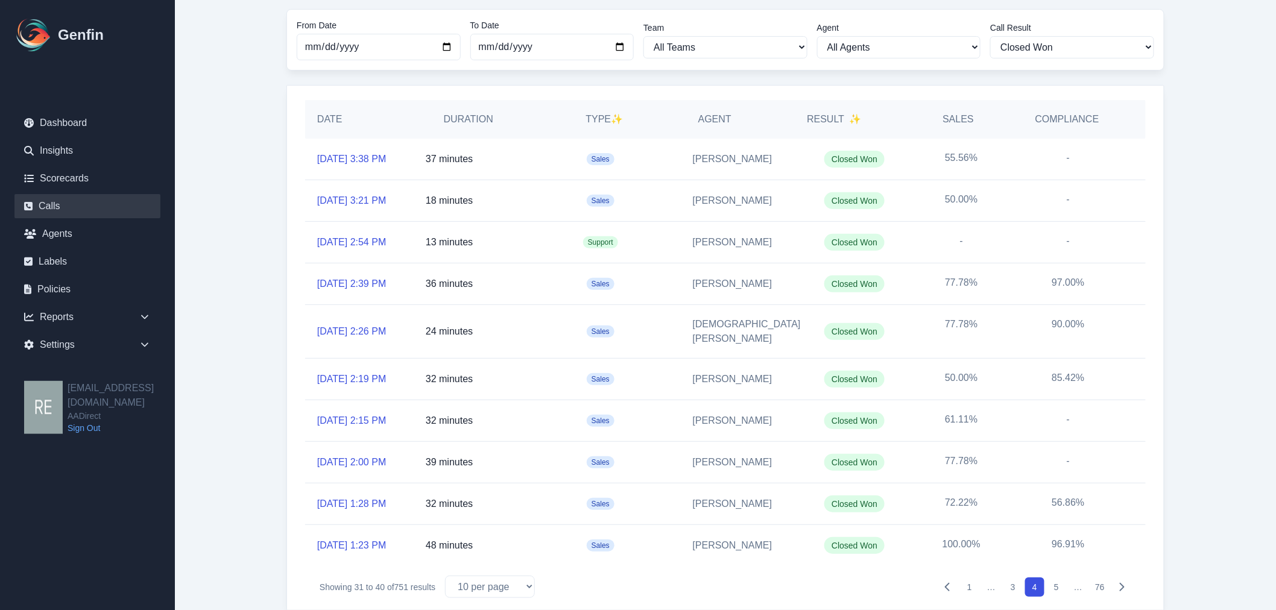
click at [1057, 578] on button "5" at bounding box center [1056, 587] width 19 height 19
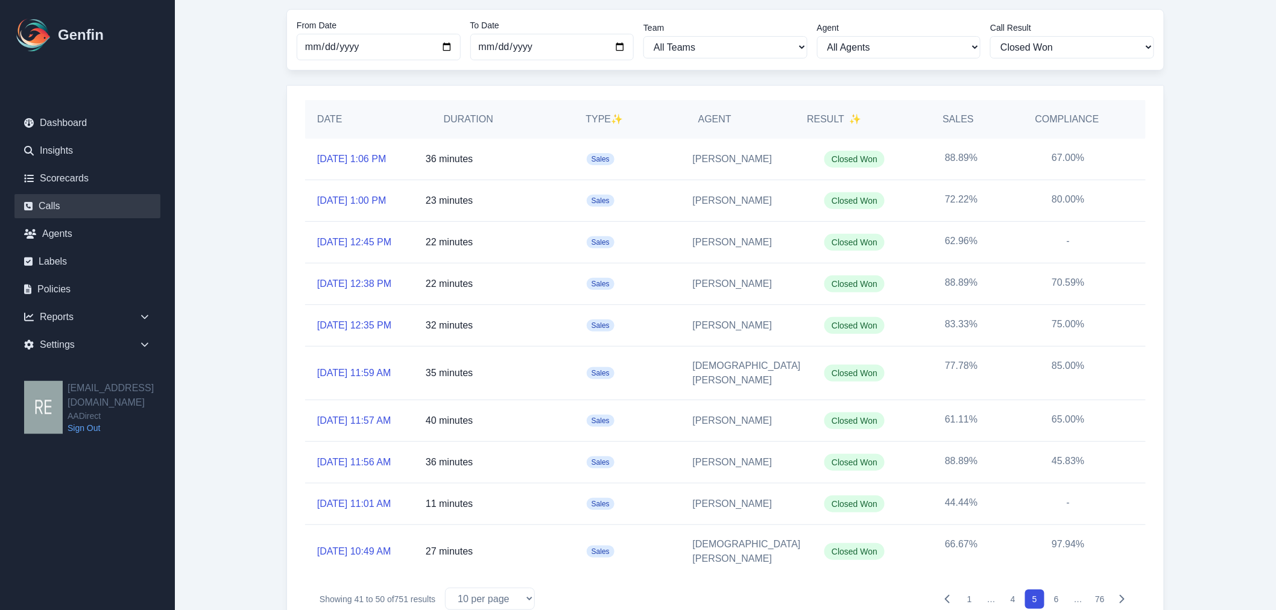
scroll to position [176, 0]
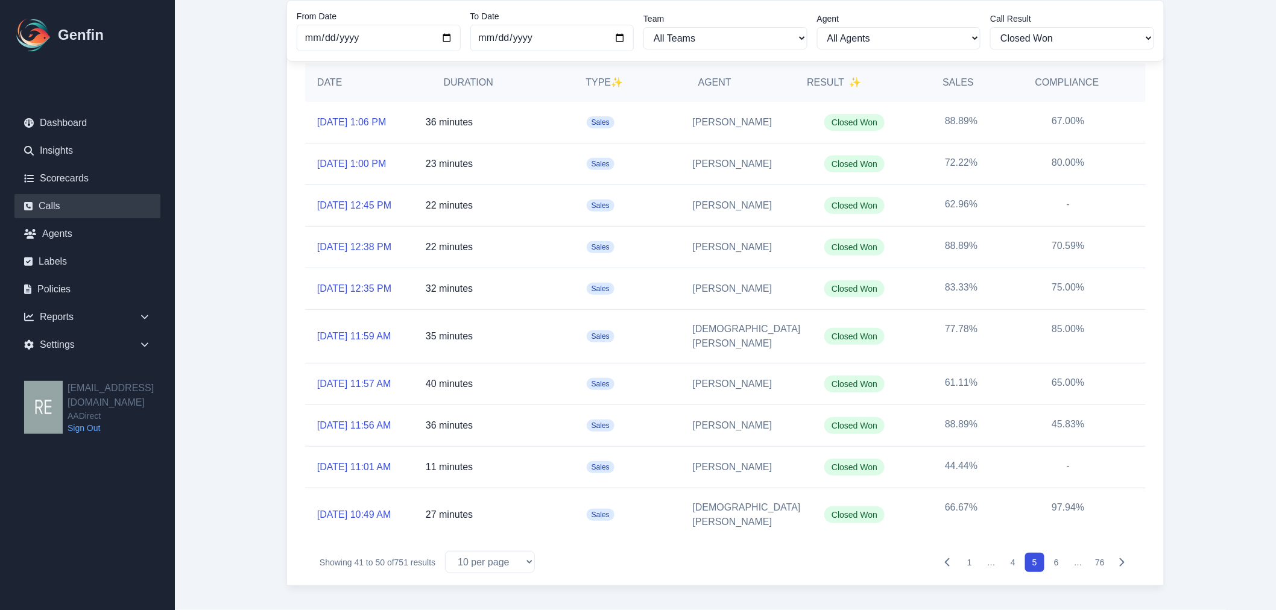
click at [1055, 565] on button "6" at bounding box center [1056, 562] width 19 height 19
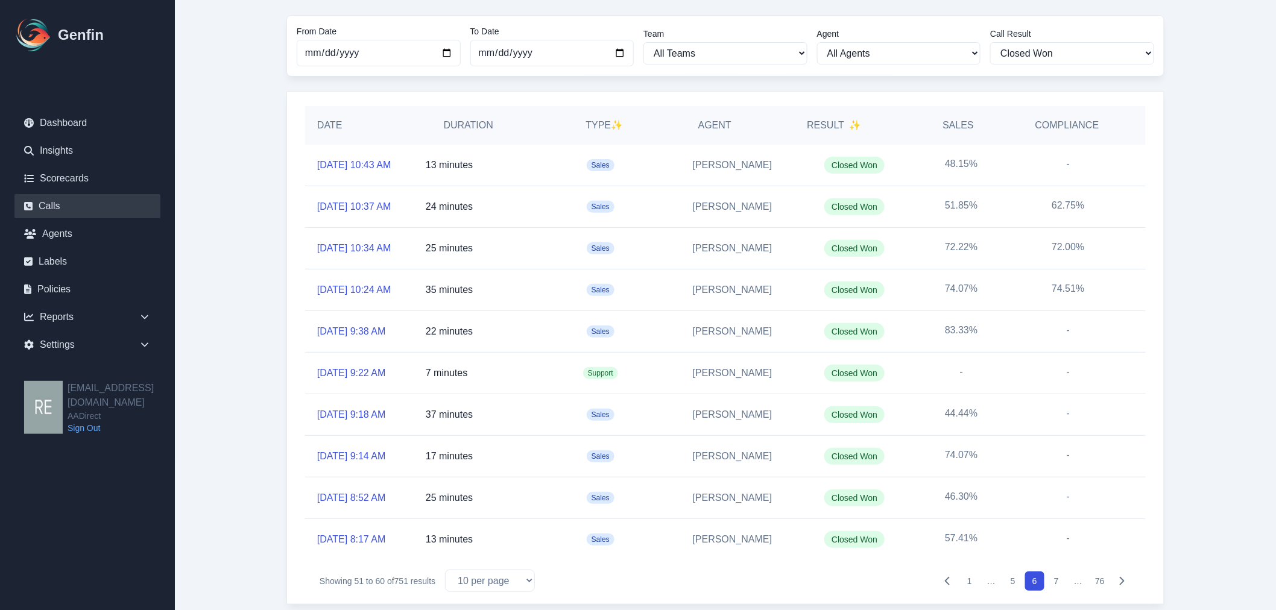
scroll to position [128, 0]
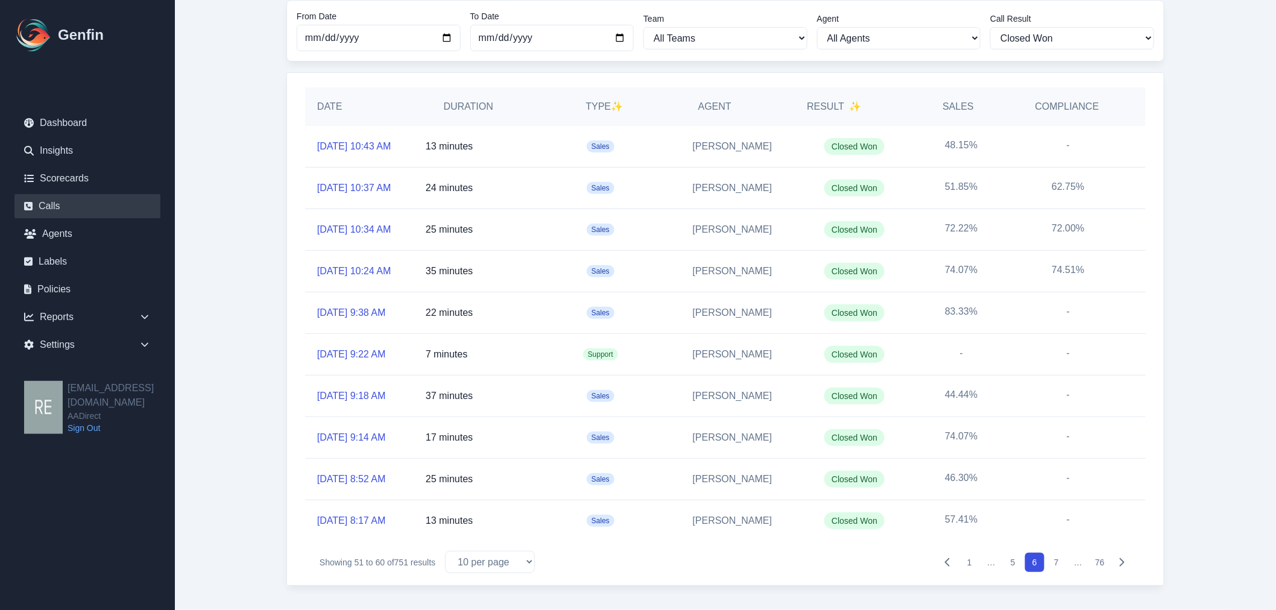
click at [1058, 563] on button "7" at bounding box center [1056, 562] width 19 height 19
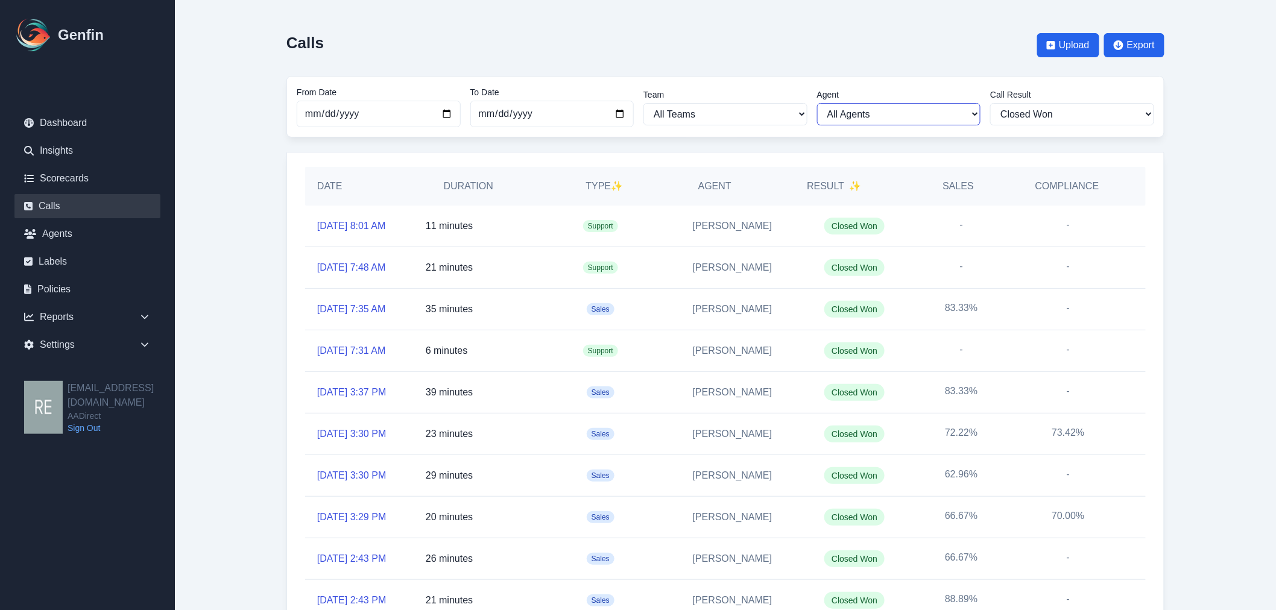
click at [945, 116] on select "All Agents Aida Garcia Diaz Alexandria Miller Ana Martinez Angela Barnett Annal…" at bounding box center [899, 114] width 164 height 22
select select "61"
click at [822, 103] on select "All Agents Aida Garcia Diaz Alexandria Miller Ana Martinez Angela Barnett Annal…" at bounding box center [899, 114] width 164 height 22
select select "61"
click at [369, 227] on link "10/3/2025, 2:29 PM" at bounding box center [351, 226] width 69 height 14
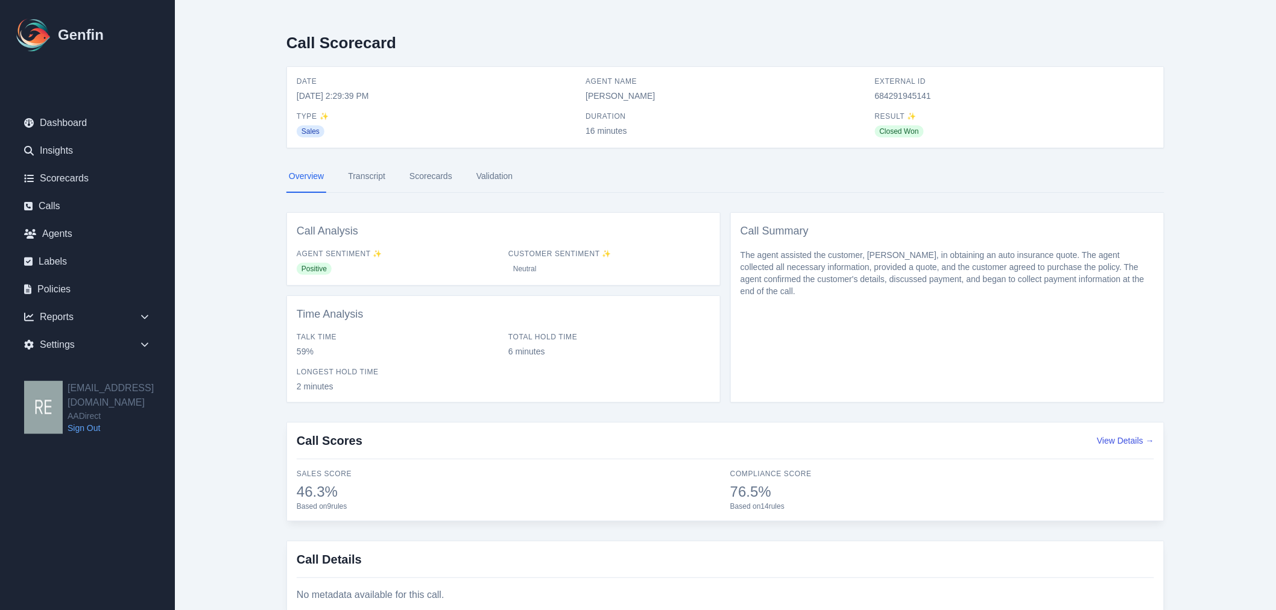
click at [376, 177] on link "Transcript" at bounding box center [367, 176] width 42 height 33
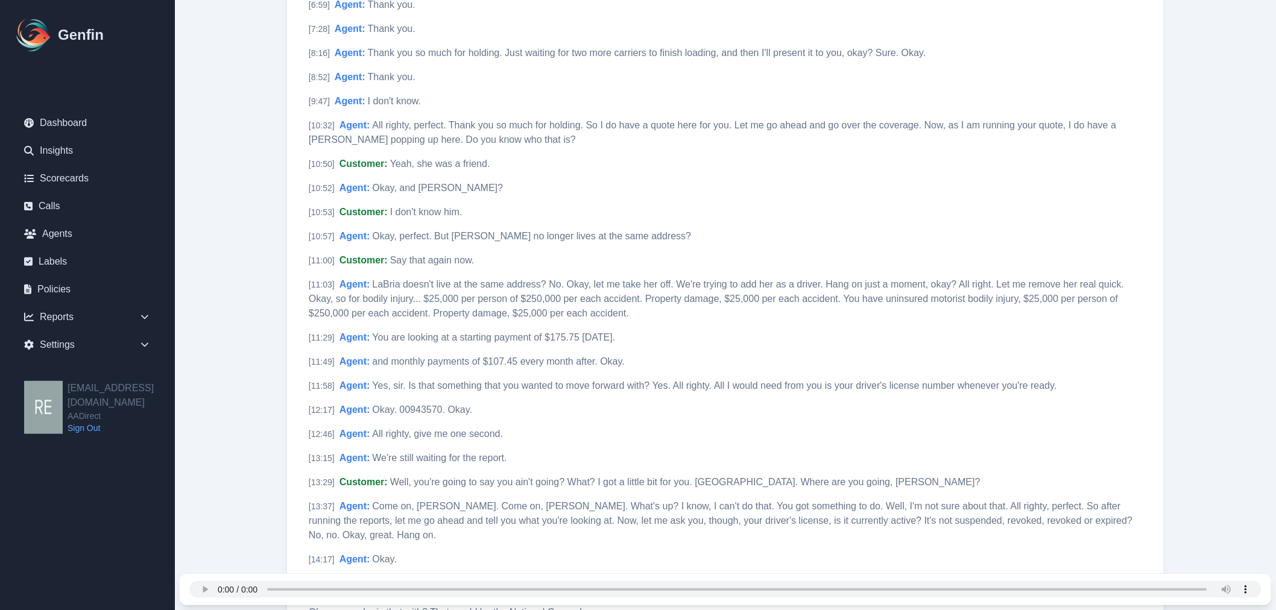
scroll to position [2077, 0]
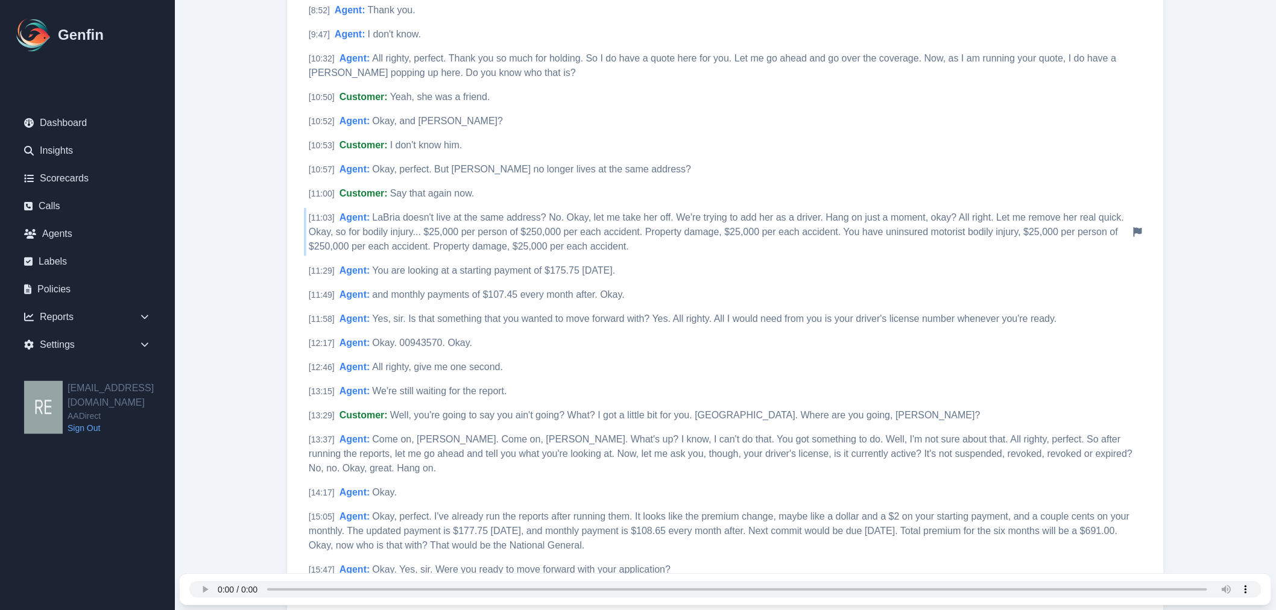
click at [439, 232] on span "LaBria doesn't live at the same address? No. Okay, let me take her off. We're t…" at bounding box center [716, 231] width 815 height 39
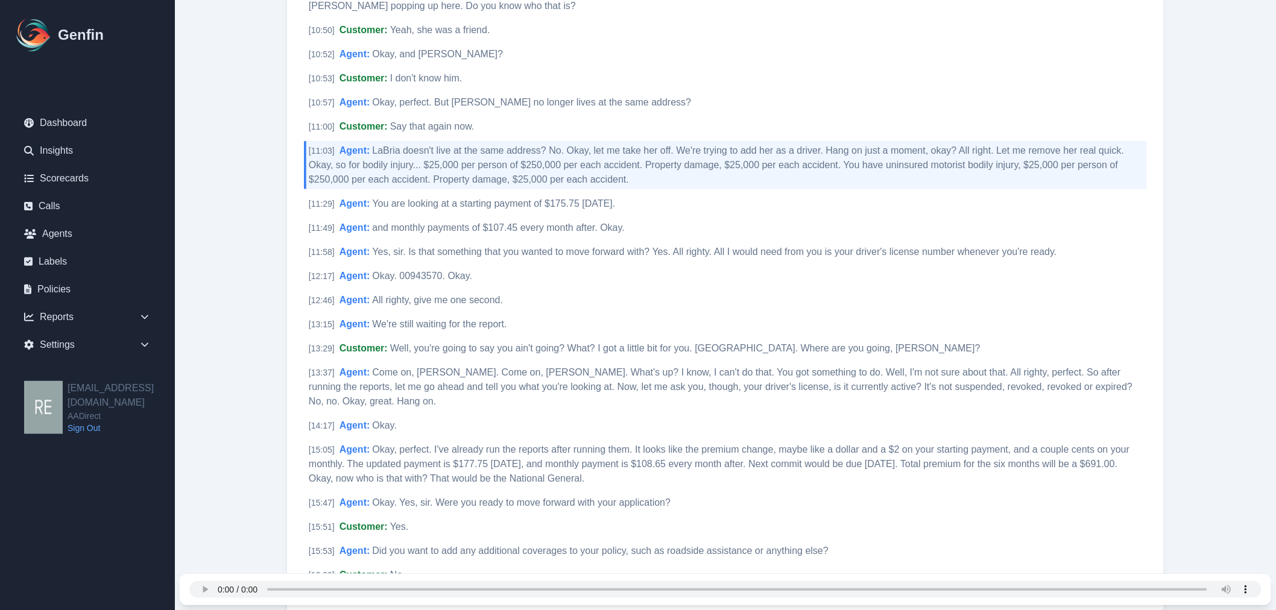
scroll to position [2211, 0]
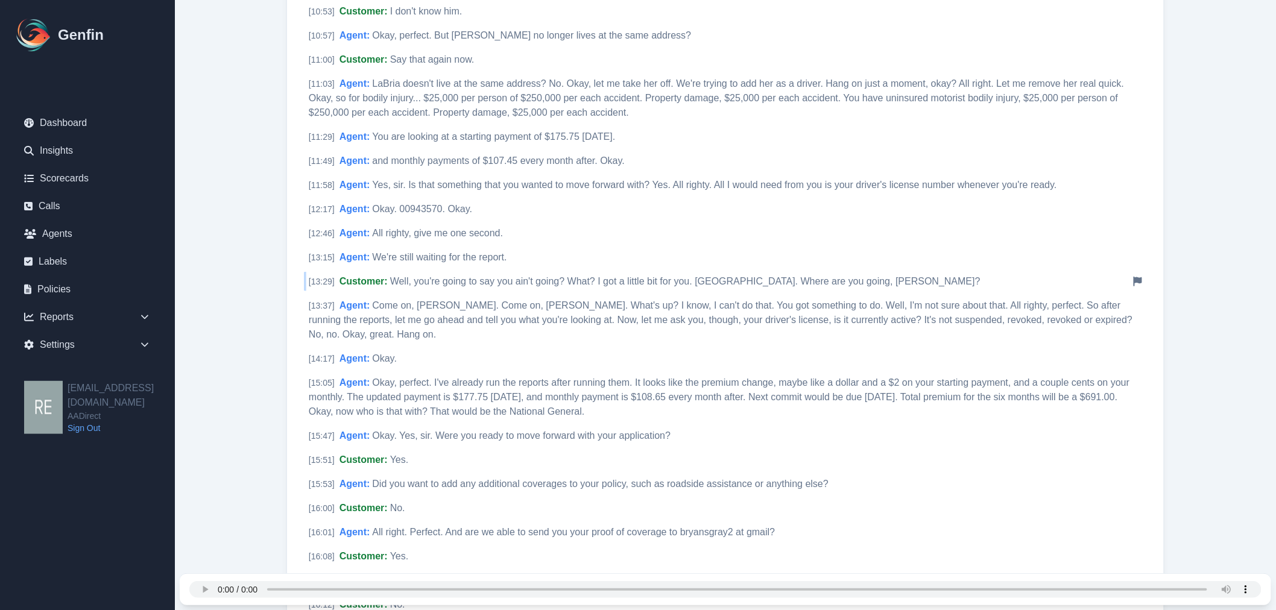
click at [443, 276] on span "Well, you're going to say you ain't going? What? I got a little bit for you. Uh…" at bounding box center [685, 281] width 590 height 10
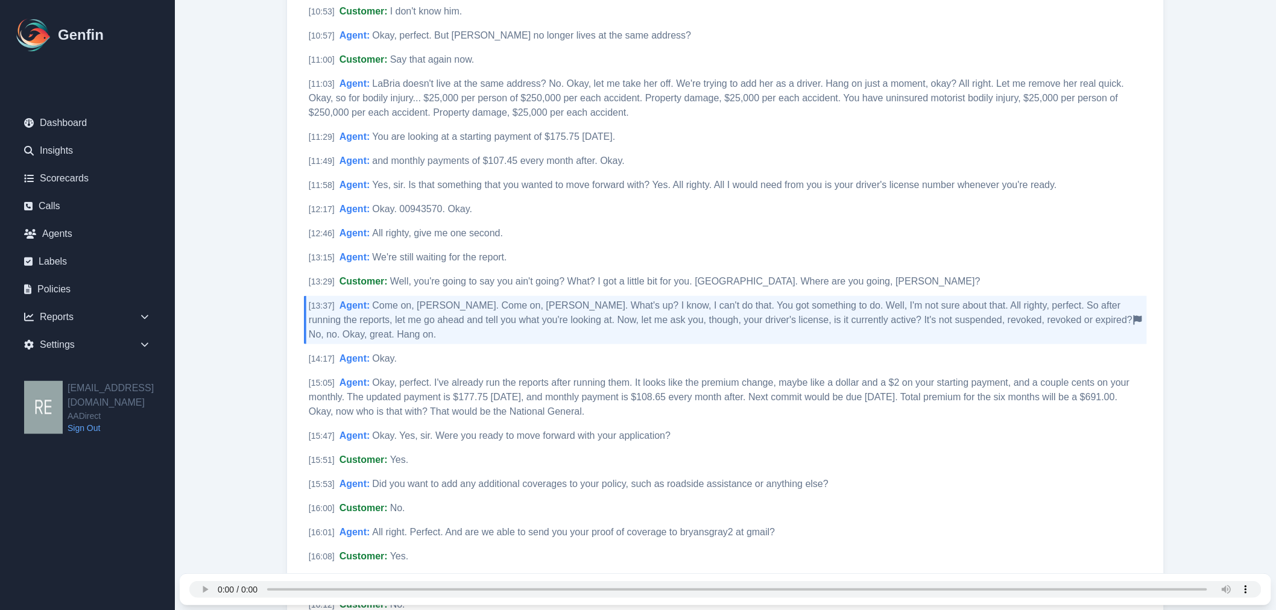
click at [1135, 315] on icon "Notify Genfin of a transcript error" at bounding box center [1138, 320] width 8 height 10
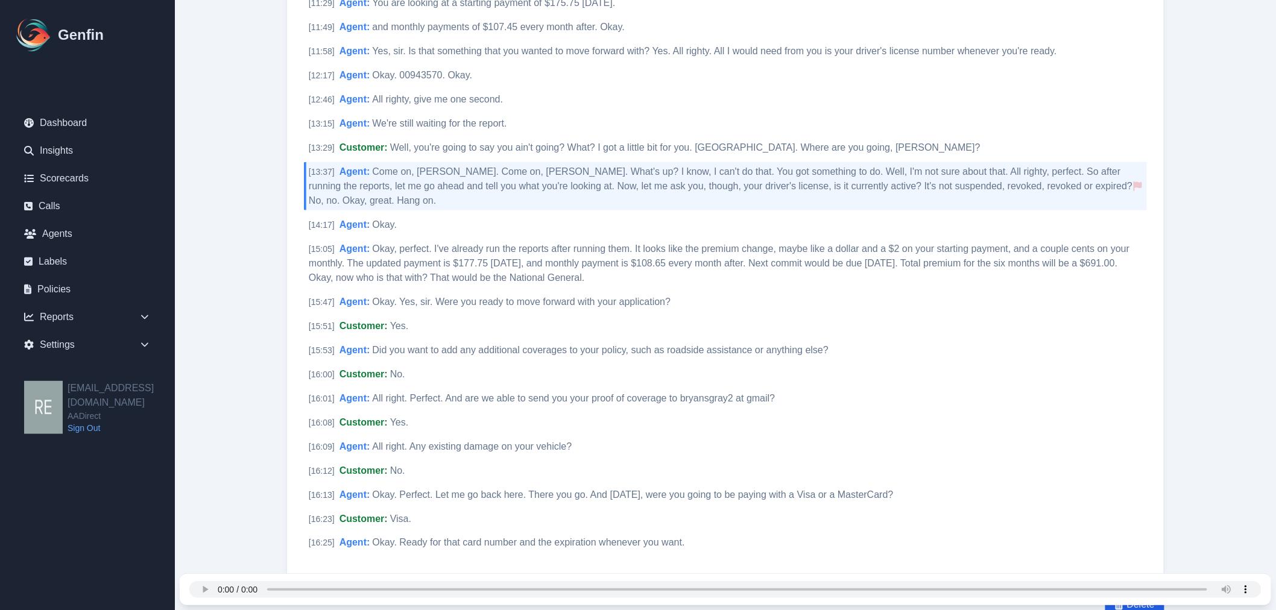
scroll to position [2412, 0]
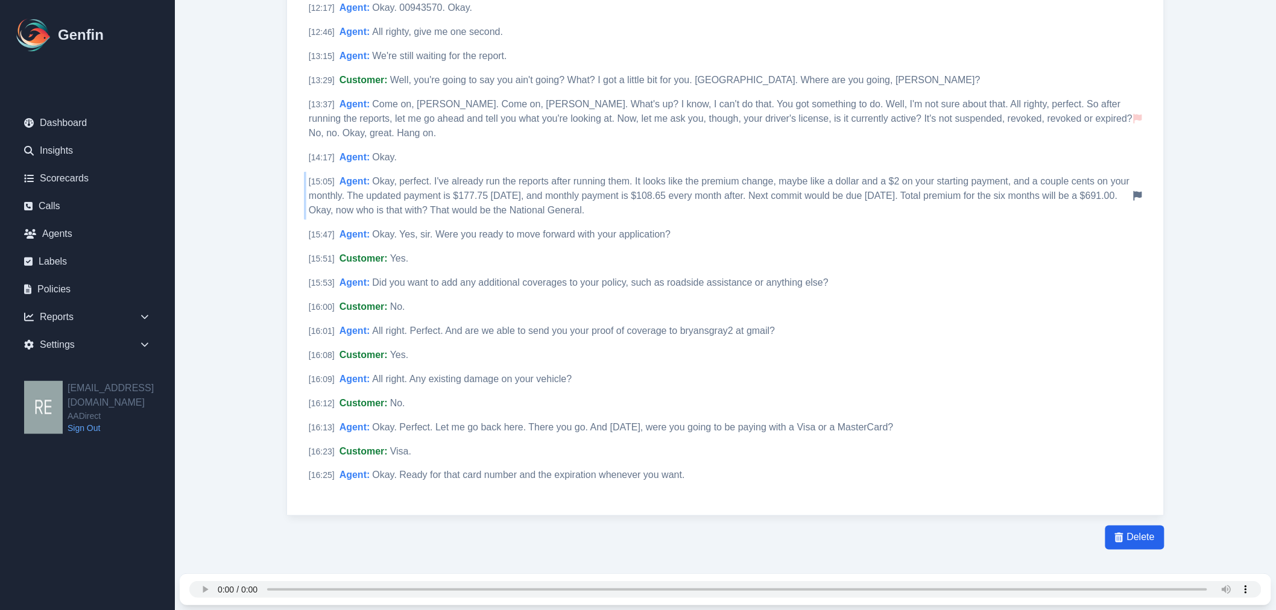
click at [646, 176] on span "Okay, perfect. I've already run the reports after running them. It looks like t…" at bounding box center [719, 195] width 821 height 39
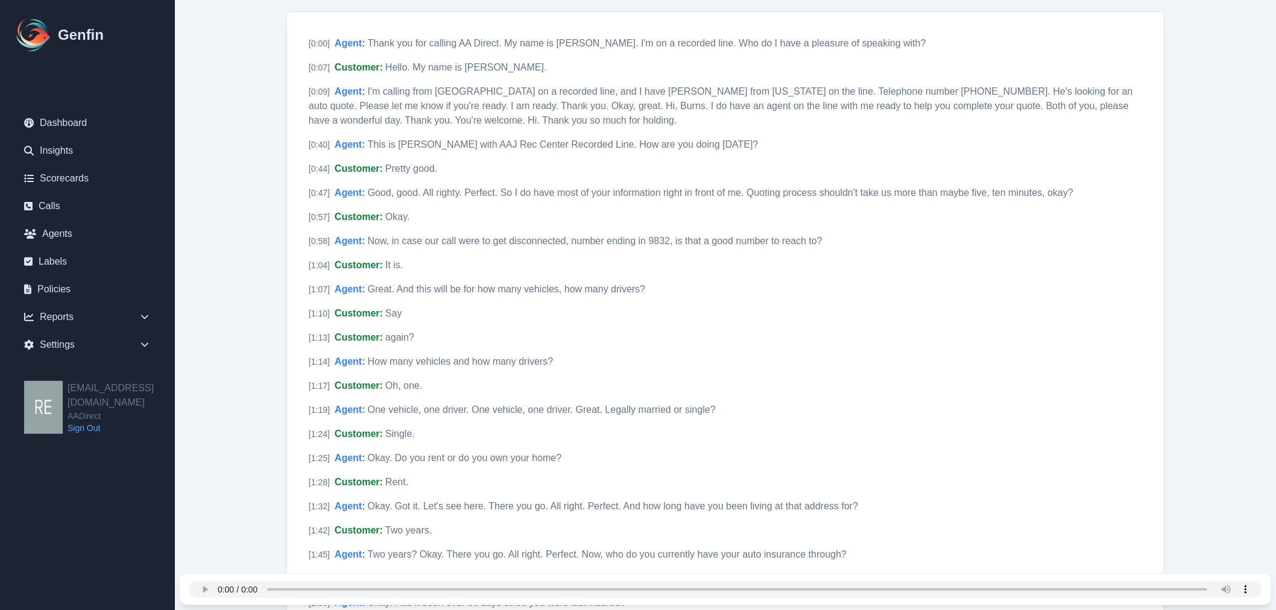
scroll to position [0, 0]
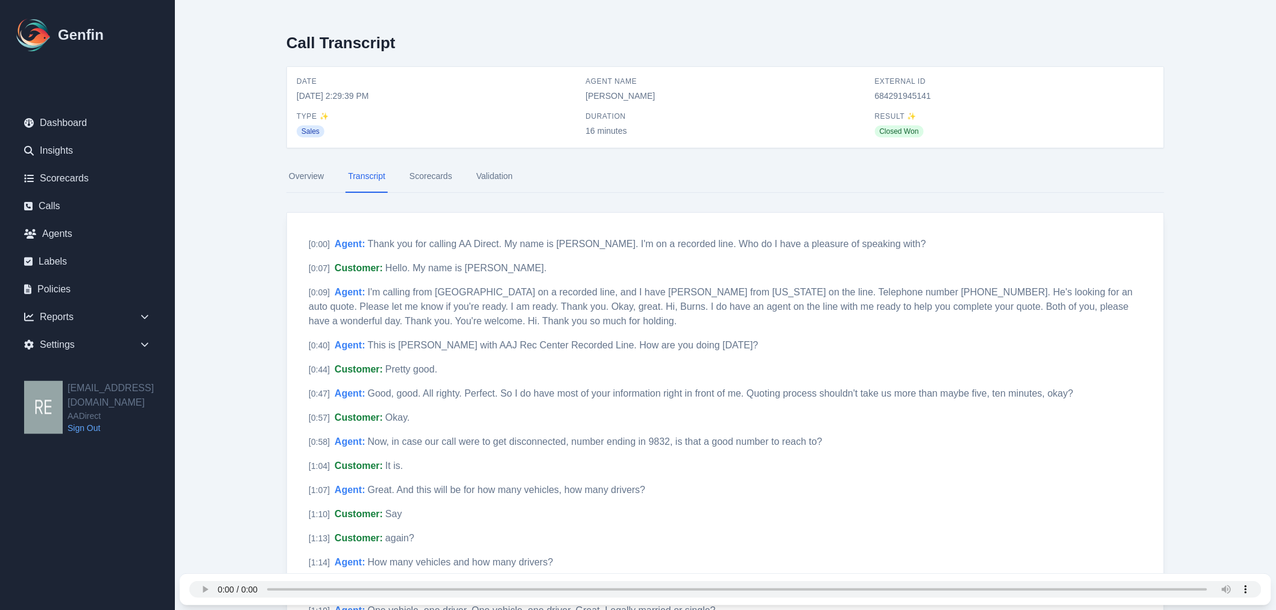
click at [908, 87] on div "External ID 684291945141" at bounding box center [1014, 89] width 279 height 25
click at [905, 91] on span "684291945141" at bounding box center [1014, 96] width 279 height 12
copy span "684291945141"
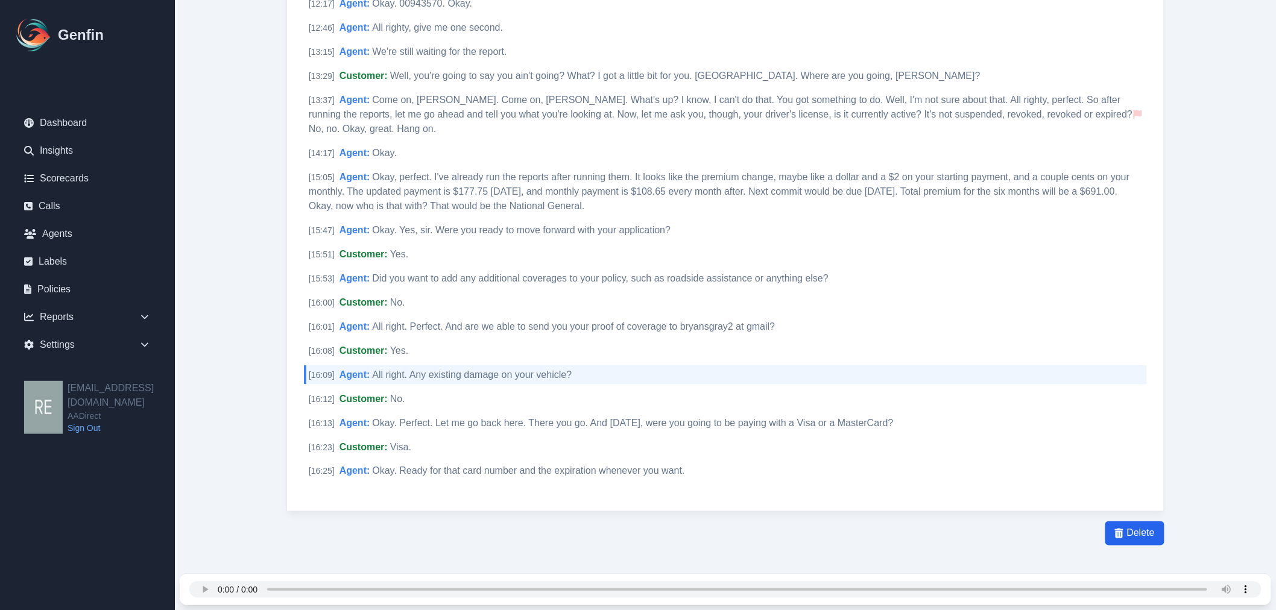
scroll to position [2413, 0]
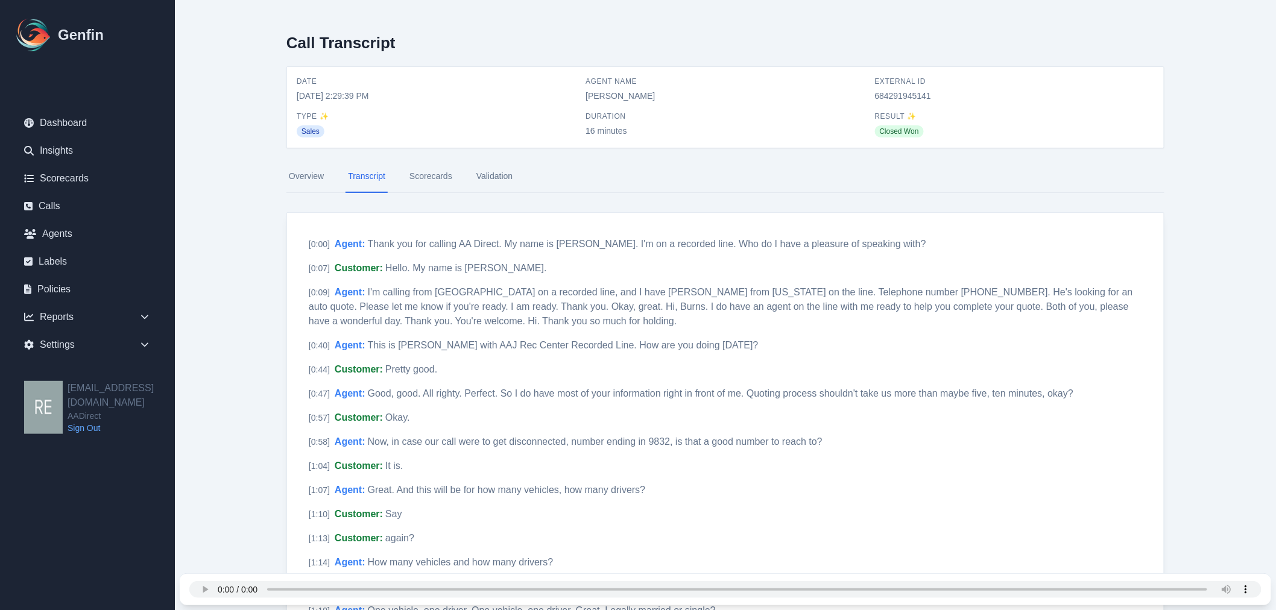
click at [437, 174] on link "Scorecards" at bounding box center [431, 176] width 48 height 33
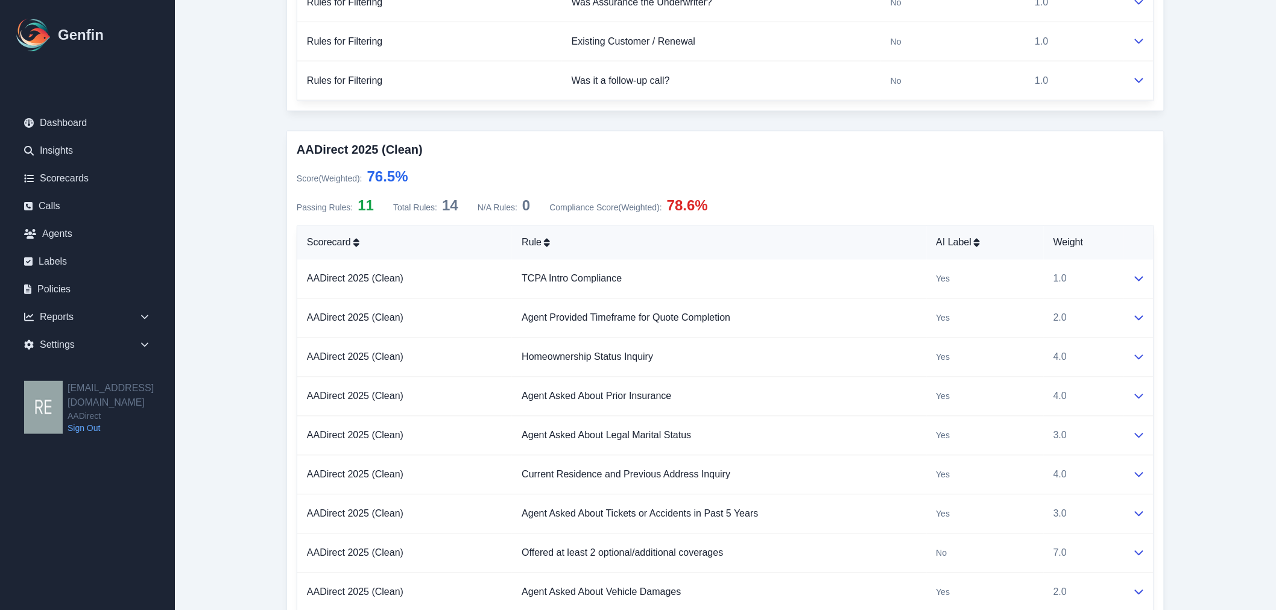
scroll to position [860, 0]
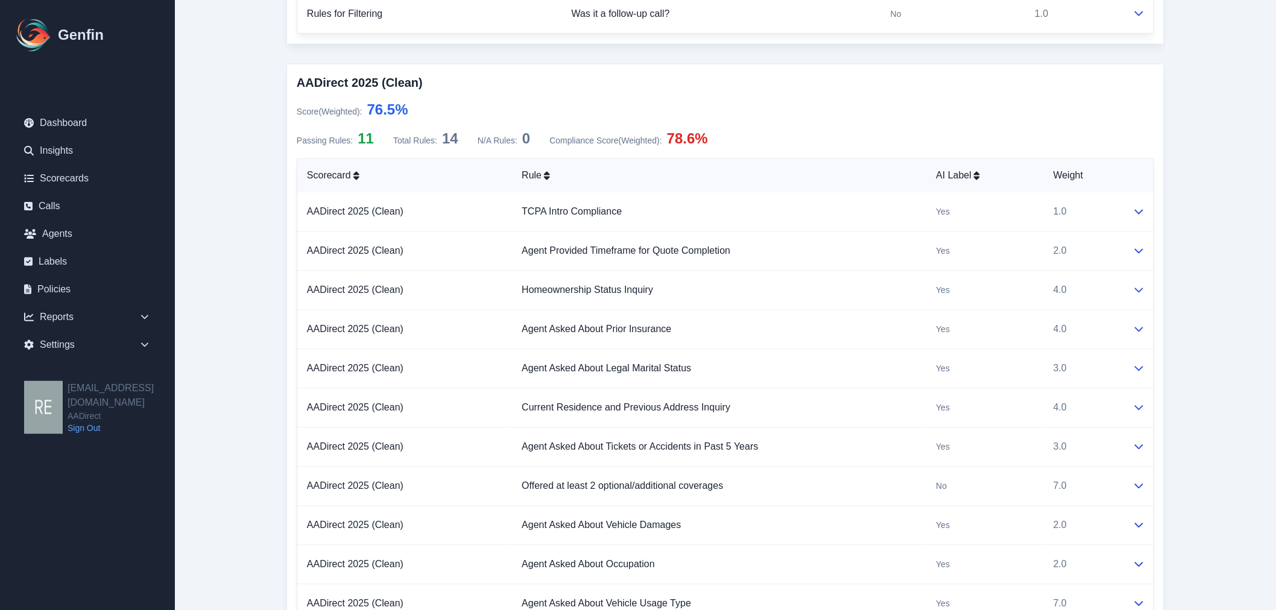
drag, startPoint x: 1245, startPoint y: 225, endPoint x: 1237, endPoint y: 212, distance: 15.4
click at [1240, 216] on main "Call Scorecard Date 10/3/2025, 2:29:39 PM Agent Name Yadira Magana External ID …" at bounding box center [725, 108] width 1101 height 1937
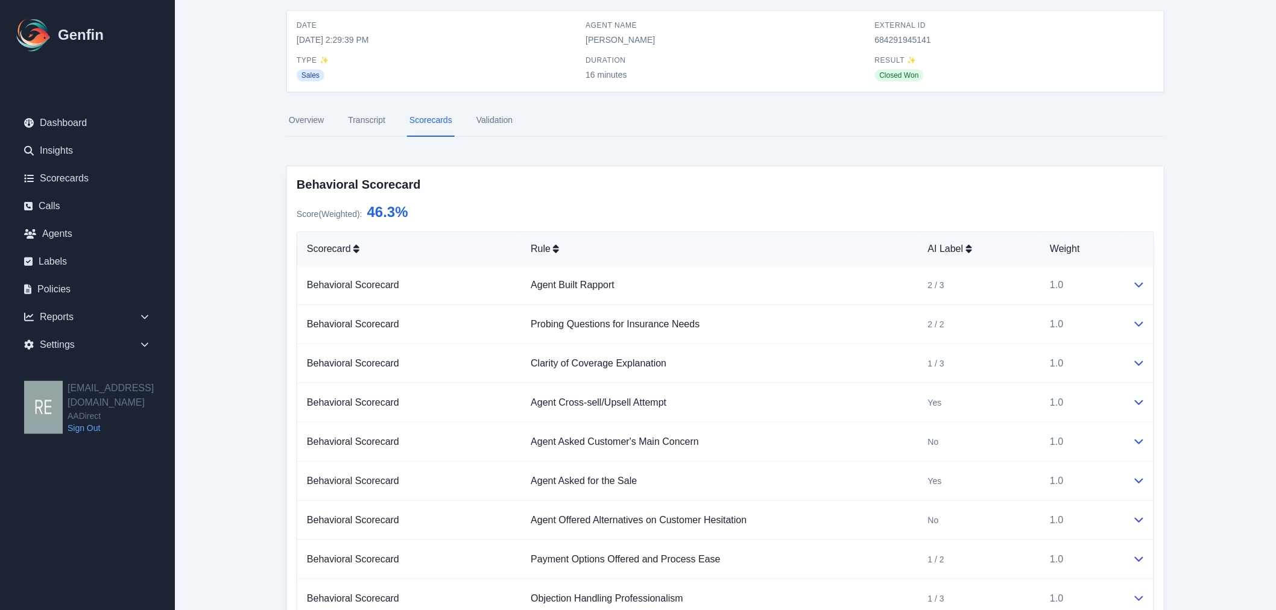
scroll to position [0, 0]
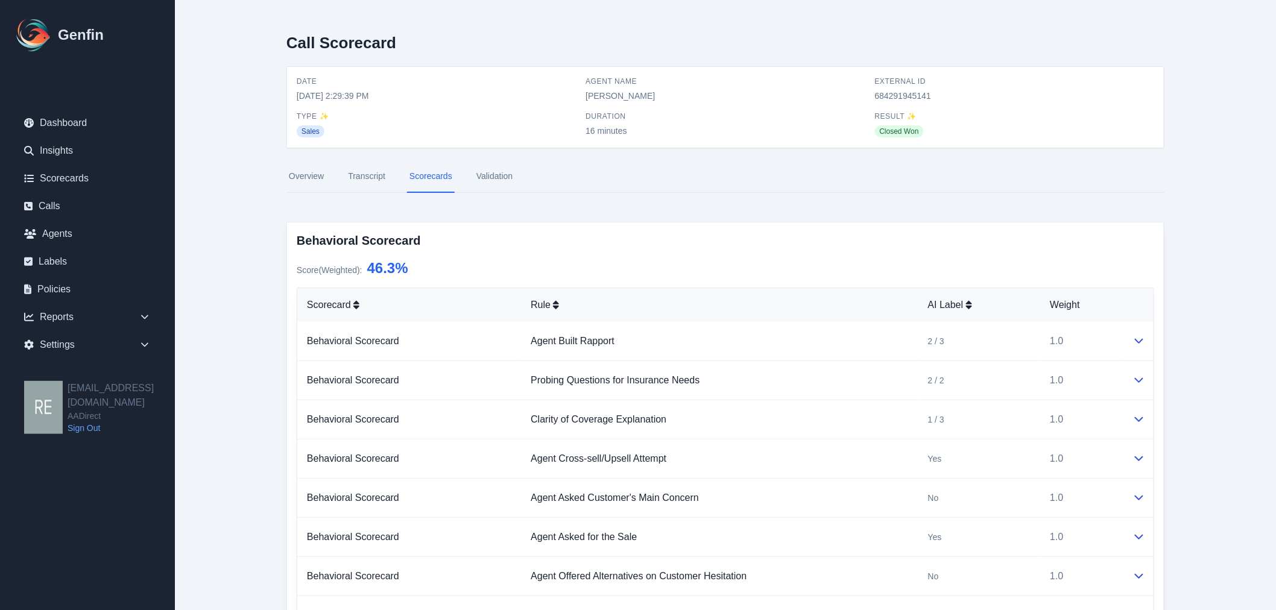
click at [382, 176] on link "Transcript" at bounding box center [367, 176] width 42 height 33
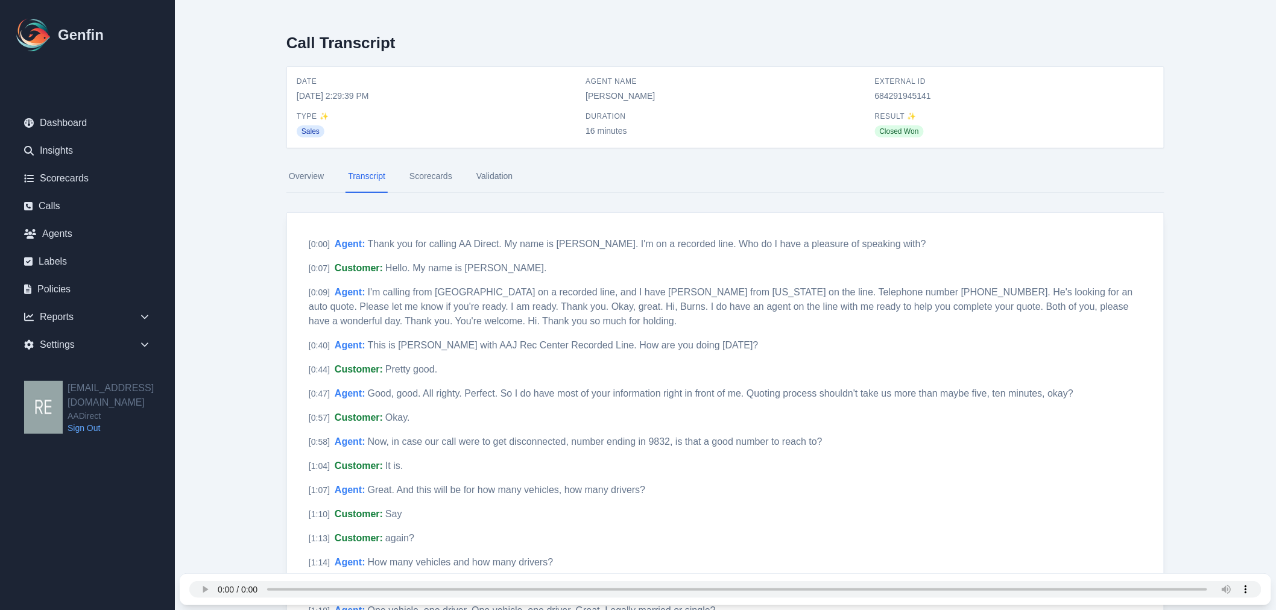
click at [429, 175] on link "Scorecards" at bounding box center [431, 176] width 48 height 33
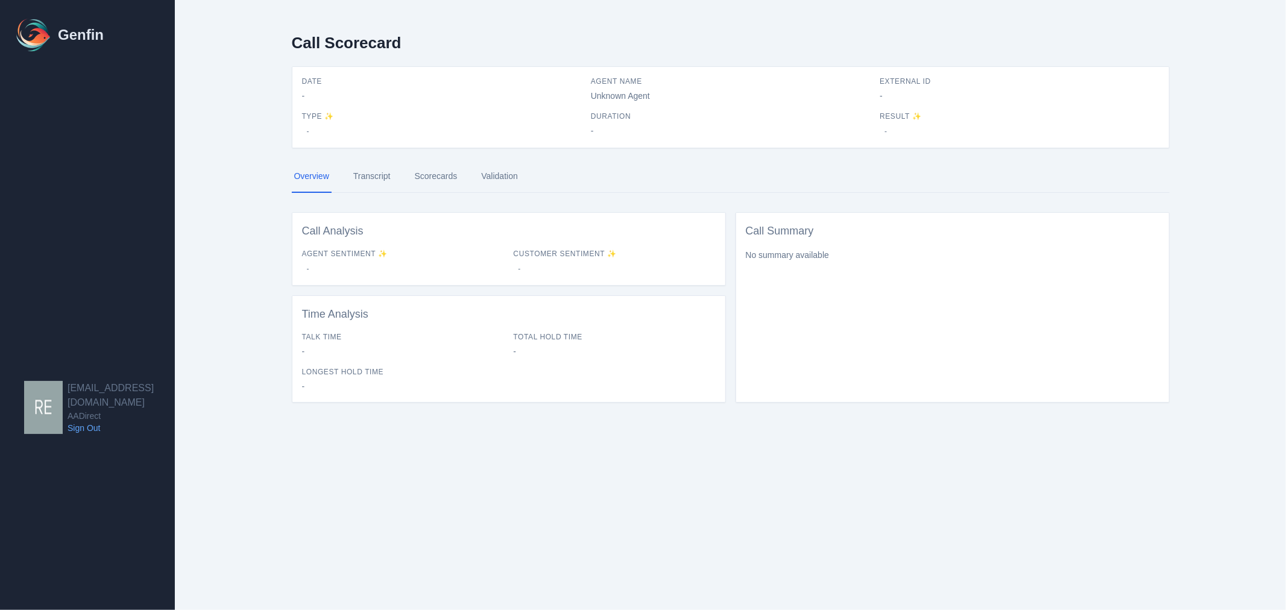
select select "Yes"
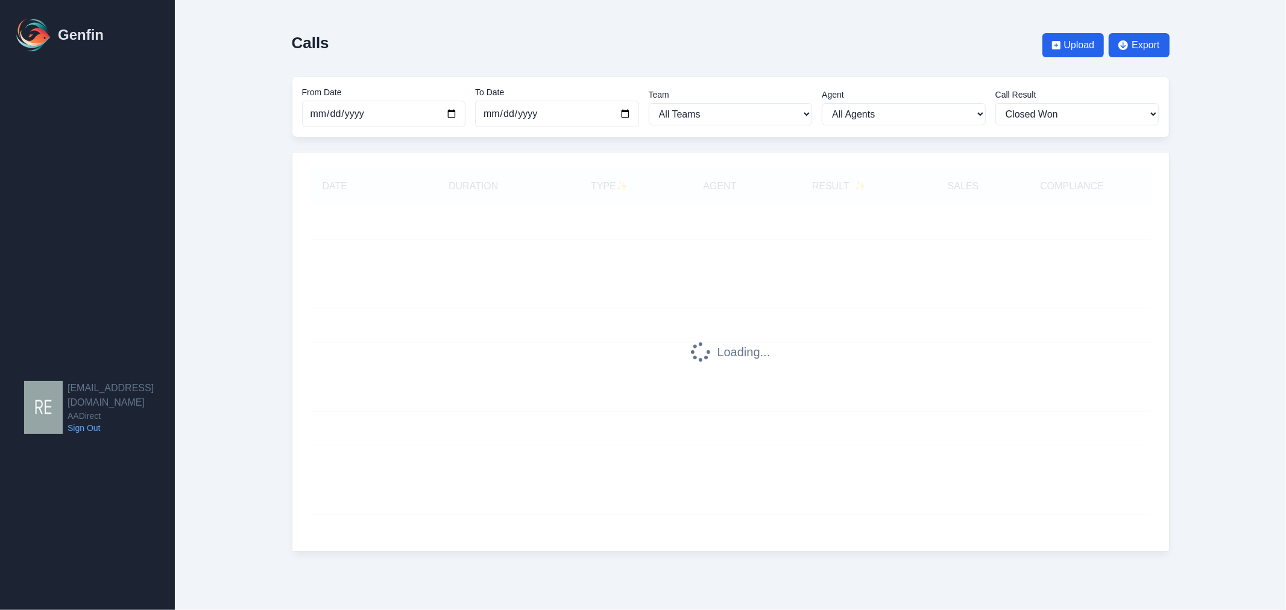
select select "61"
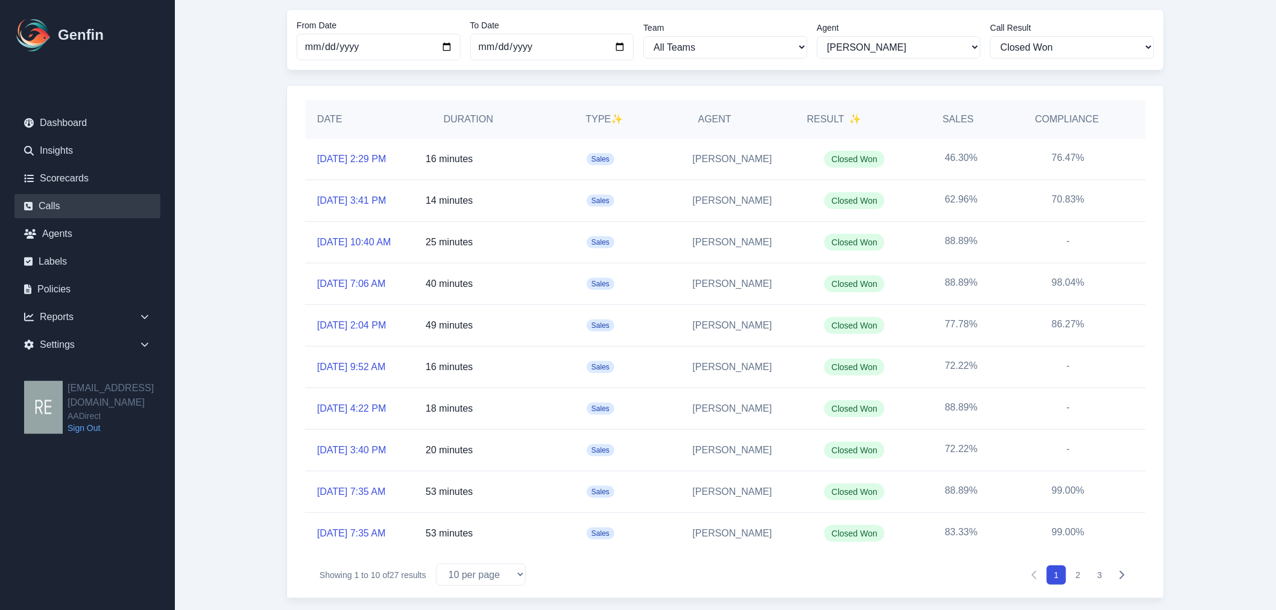
scroll to position [92, 0]
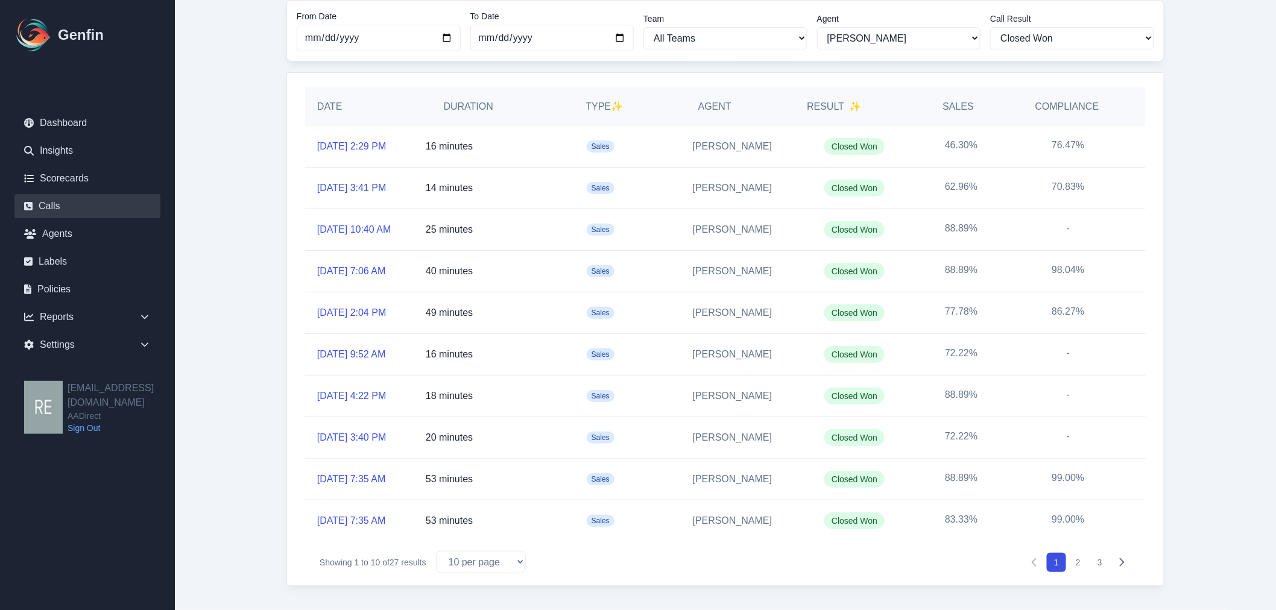
drag, startPoint x: 353, startPoint y: 520, endPoint x: 604, endPoint y: 523, distance: 250.3
click at [353, 520] on link "9/30/2025, 7:35 AM" at bounding box center [351, 521] width 69 height 14
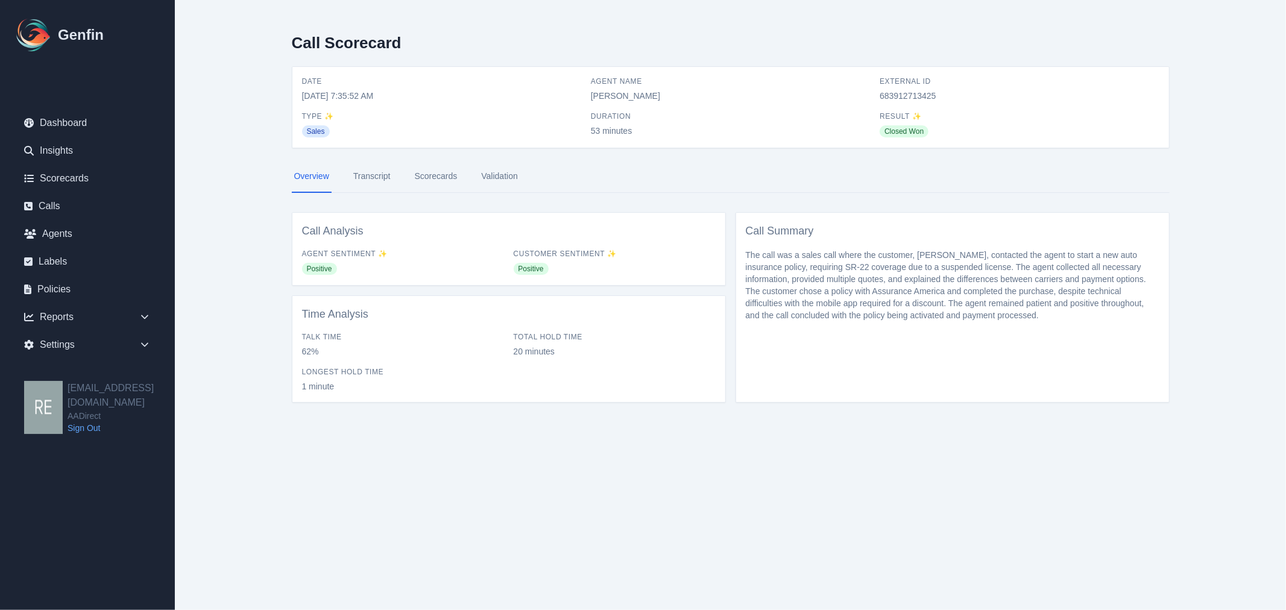
click at [447, 177] on link "Scorecards" at bounding box center [436, 176] width 48 height 33
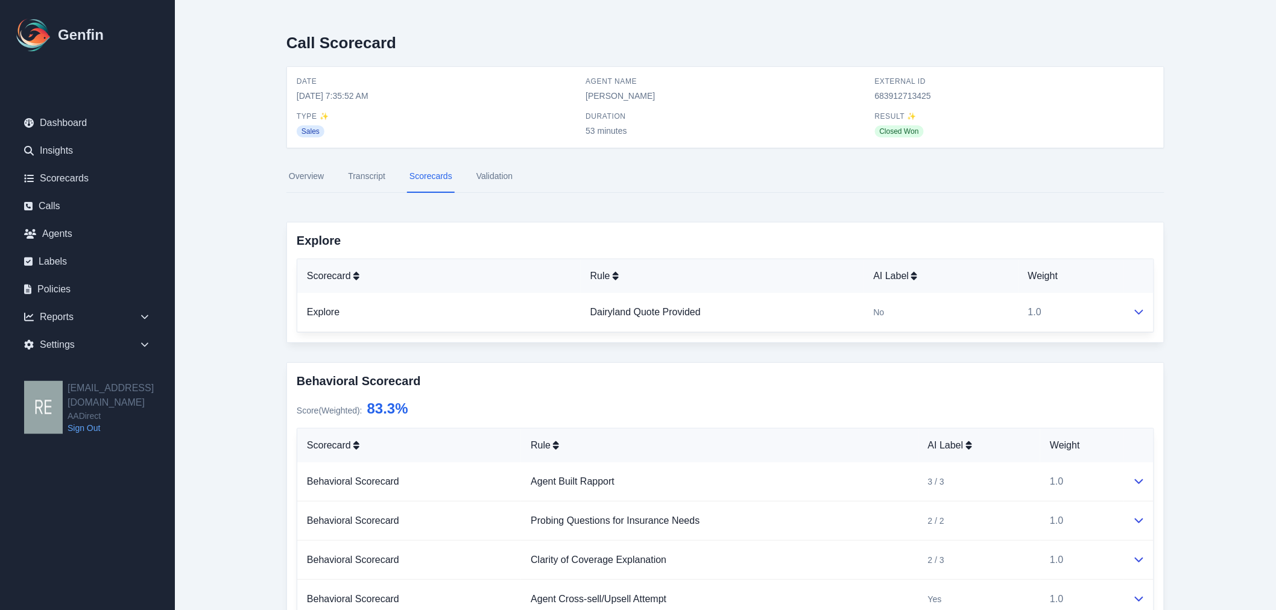
click at [370, 178] on link "Transcript" at bounding box center [367, 176] width 42 height 33
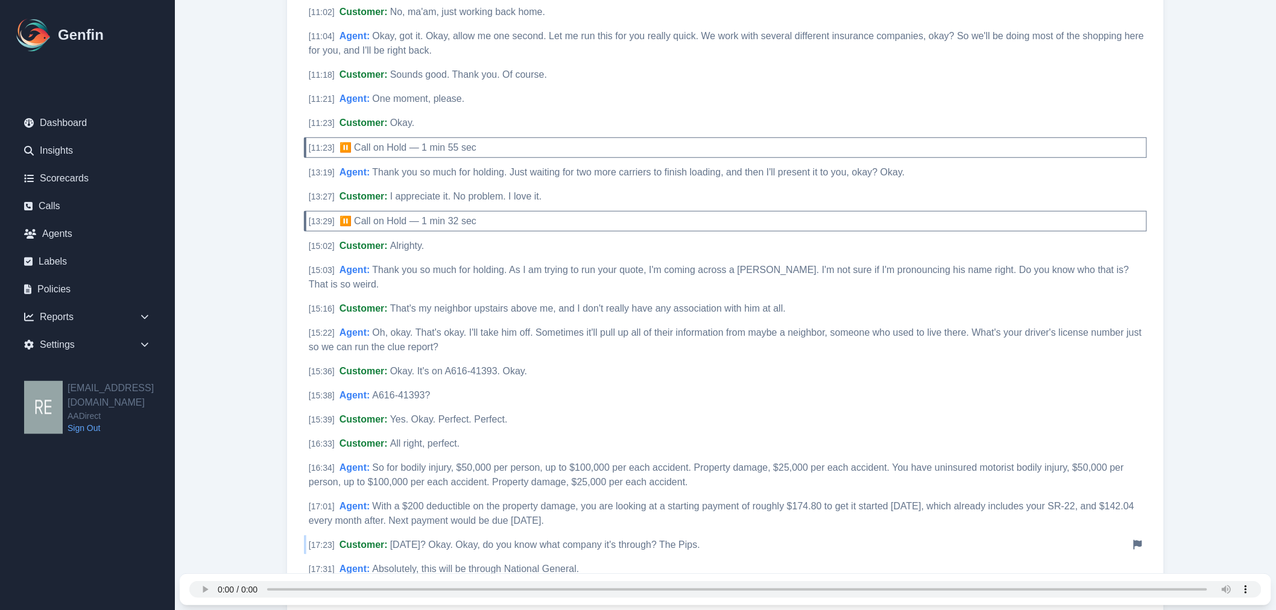
scroll to position [2479, 0]
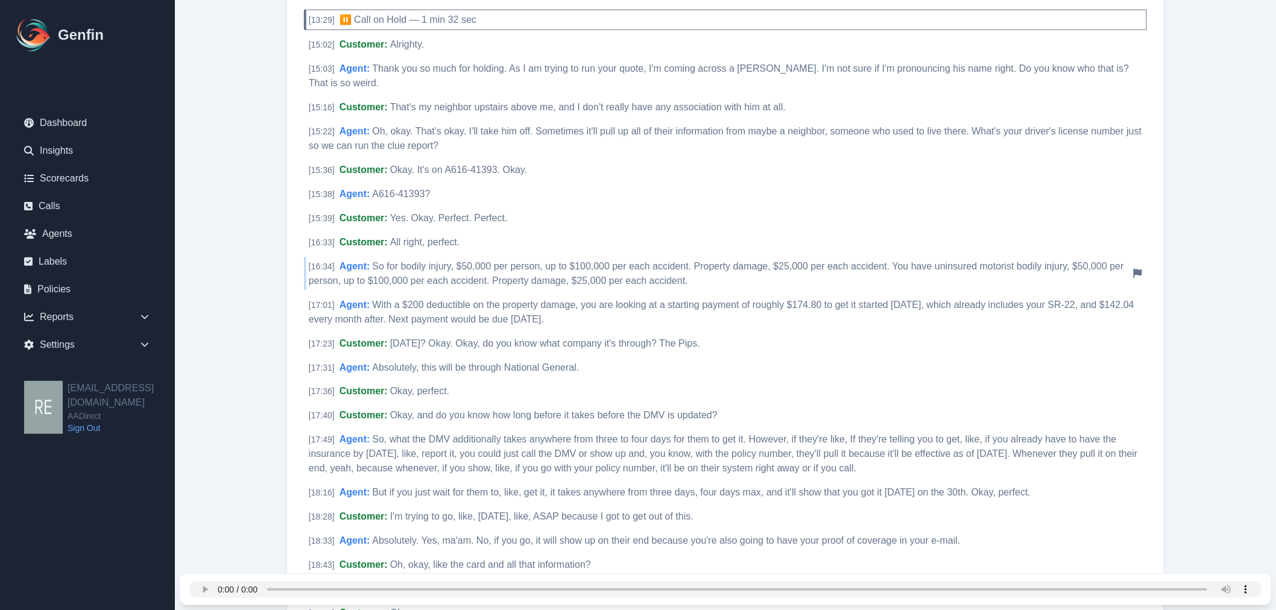
click at [550, 267] on span "So for bodily injury, $50,000 per person, up to $100,000 per each accident. Pro…" at bounding box center [716, 273] width 815 height 25
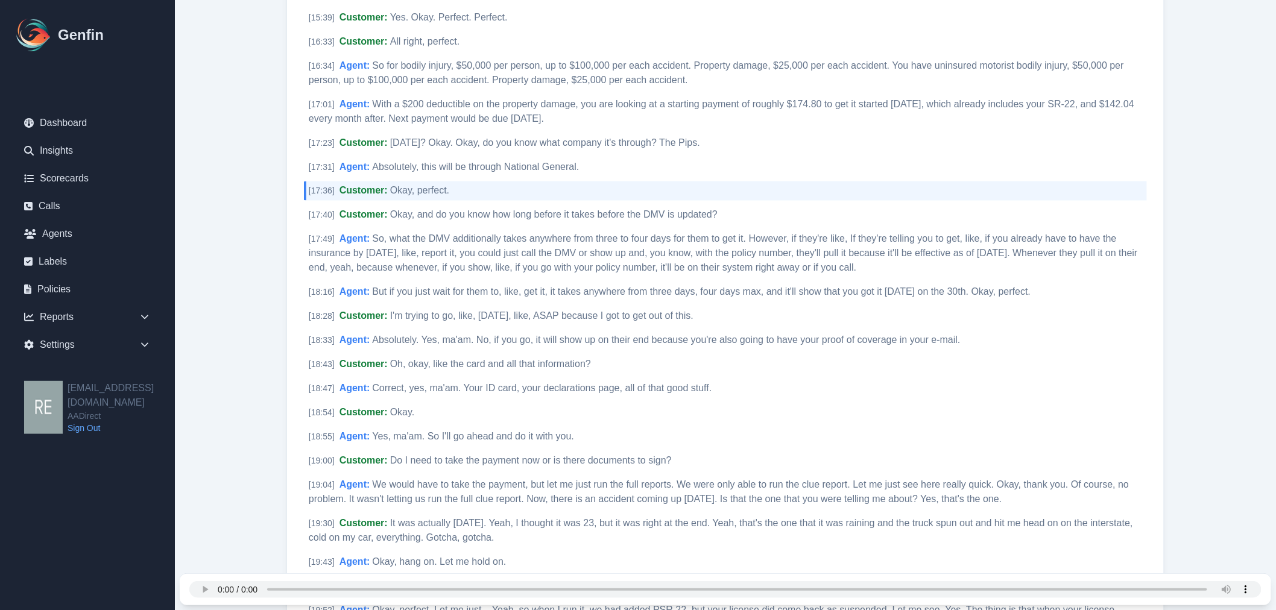
scroll to position [2747, 0]
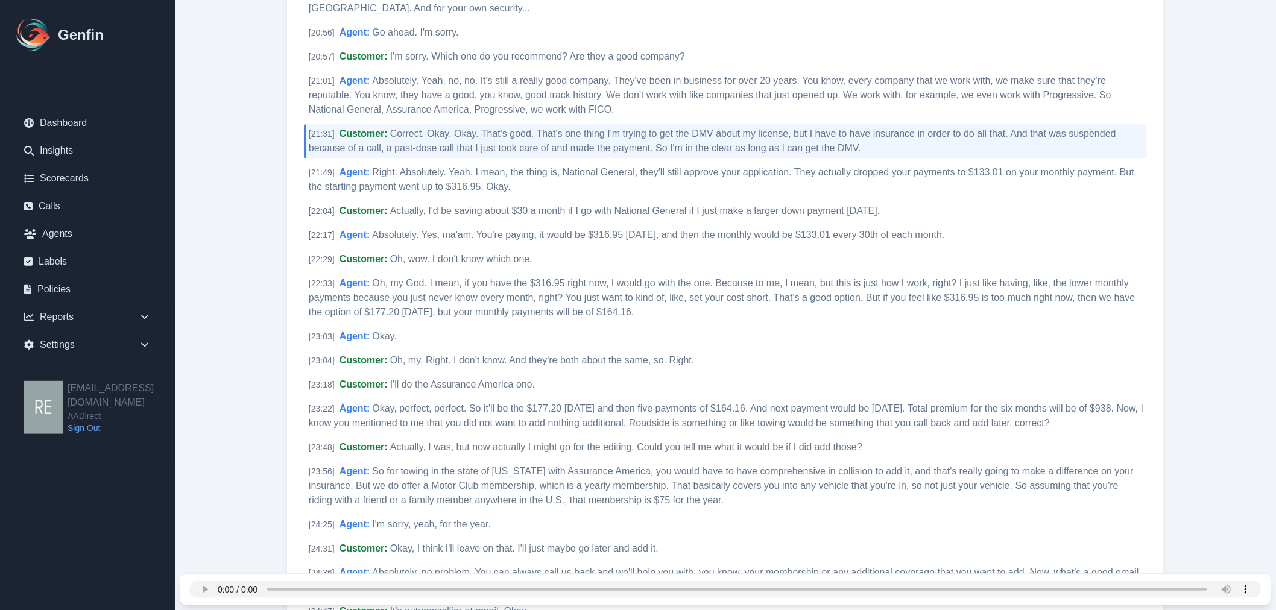
scroll to position [3417, 0]
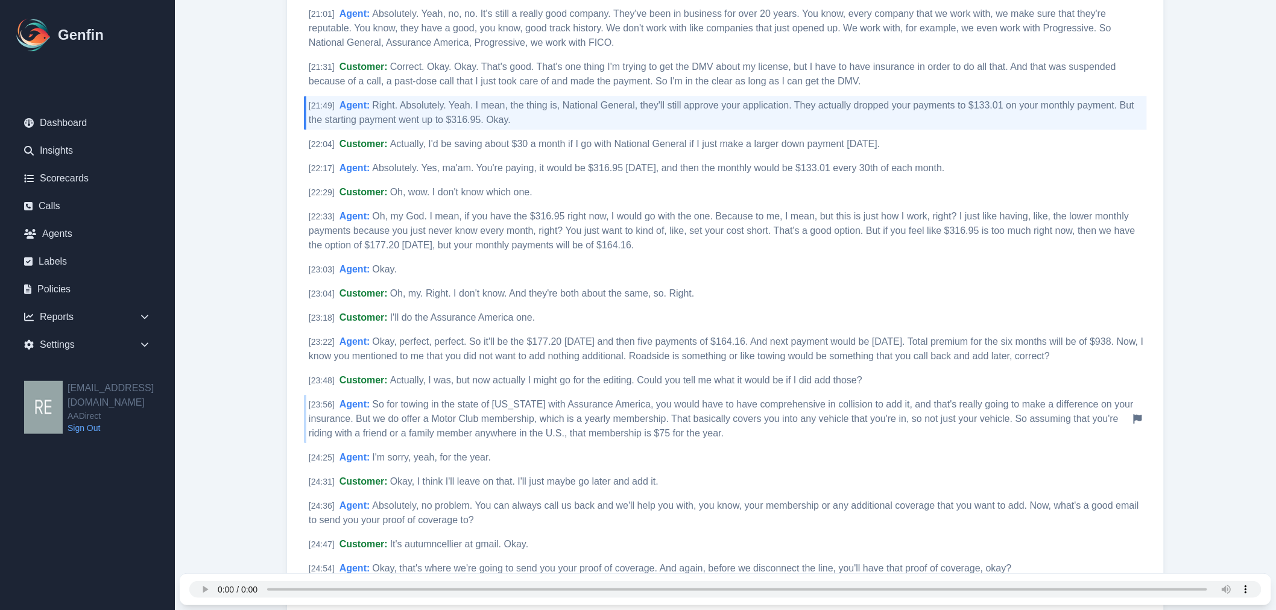
click at [405, 417] on span "So for towing in the state of Virginia with Assurance America, you would have t…" at bounding box center [721, 418] width 825 height 39
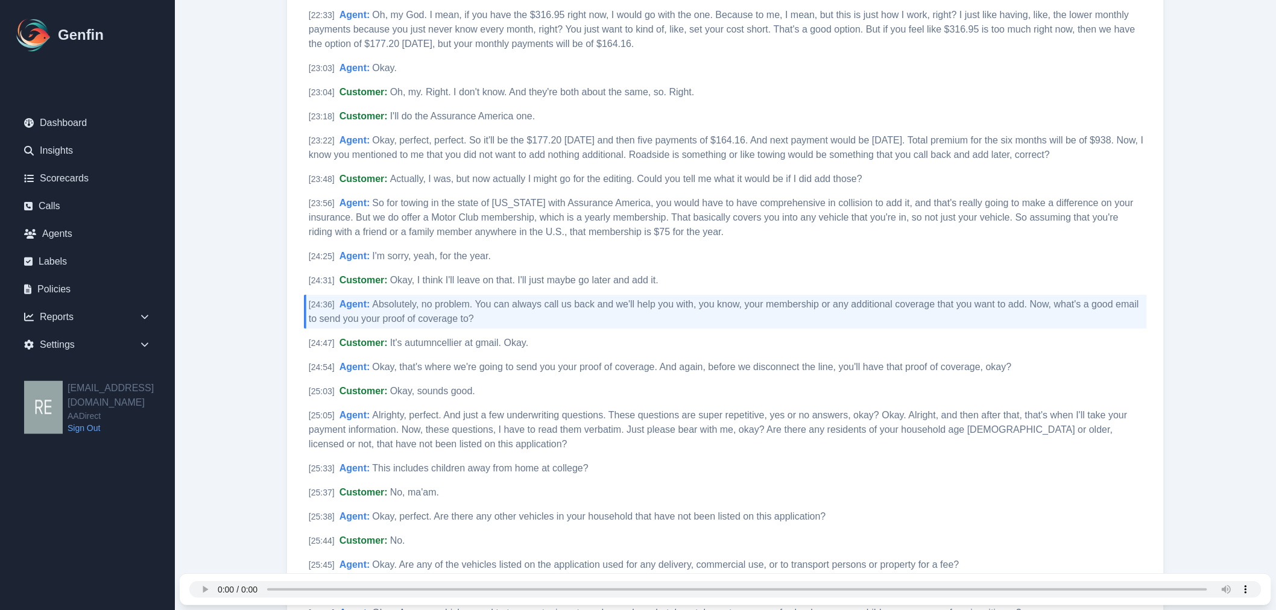
scroll to position [3484, 0]
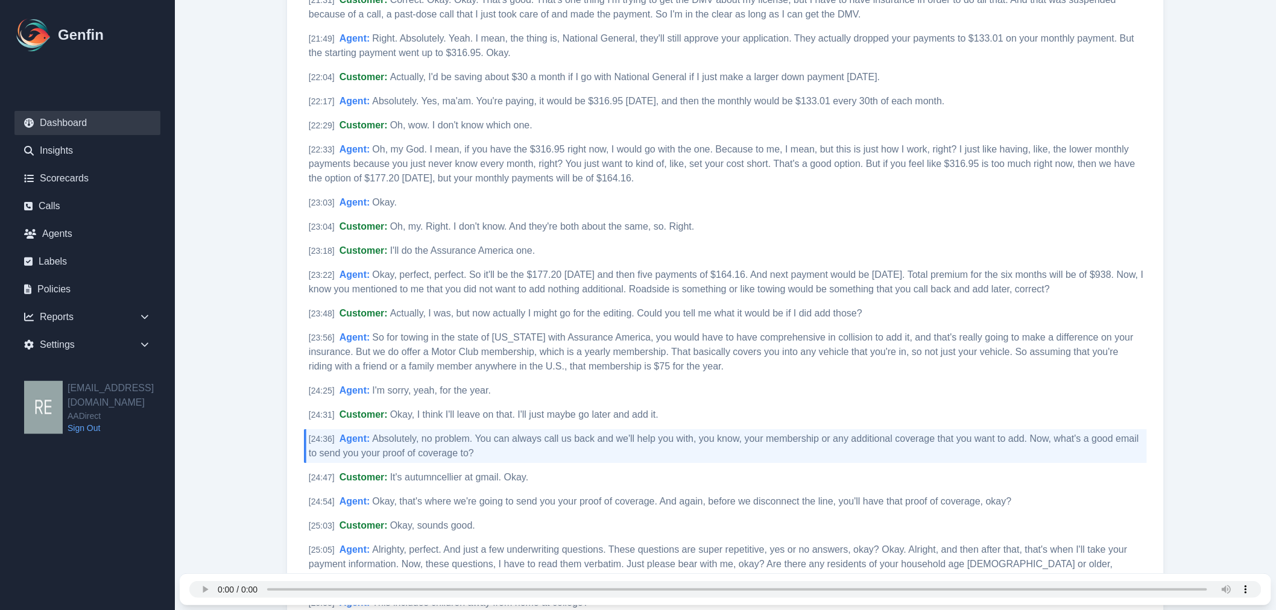
click at [80, 116] on link "Dashboard" at bounding box center [87, 123] width 146 height 24
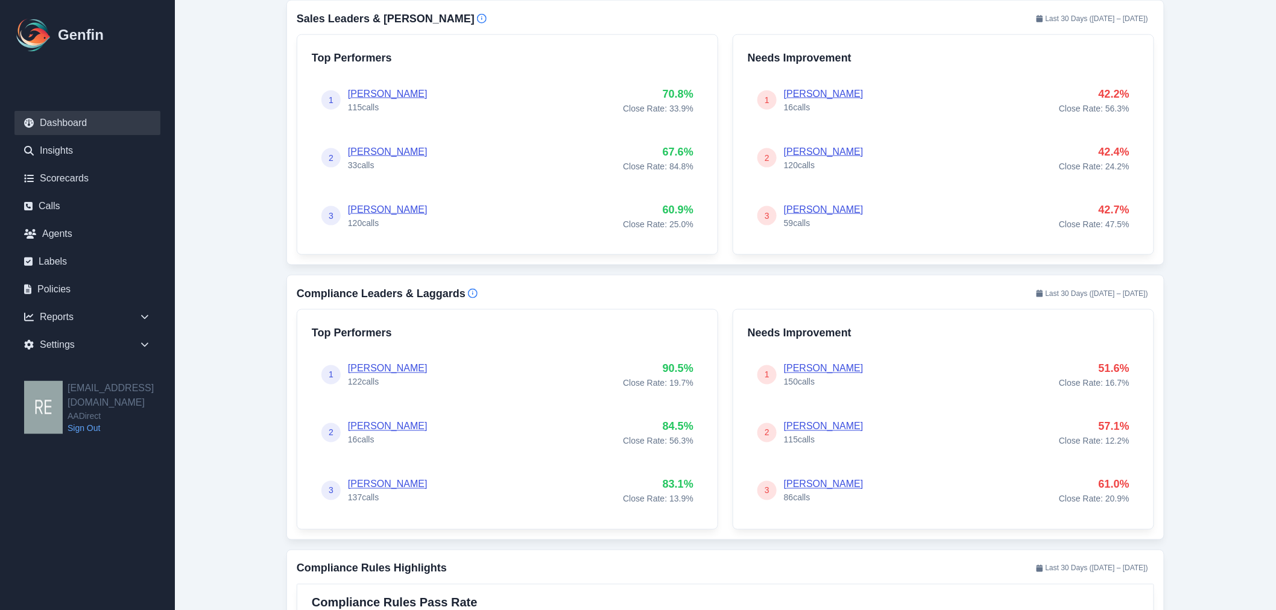
scroll to position [535, 0]
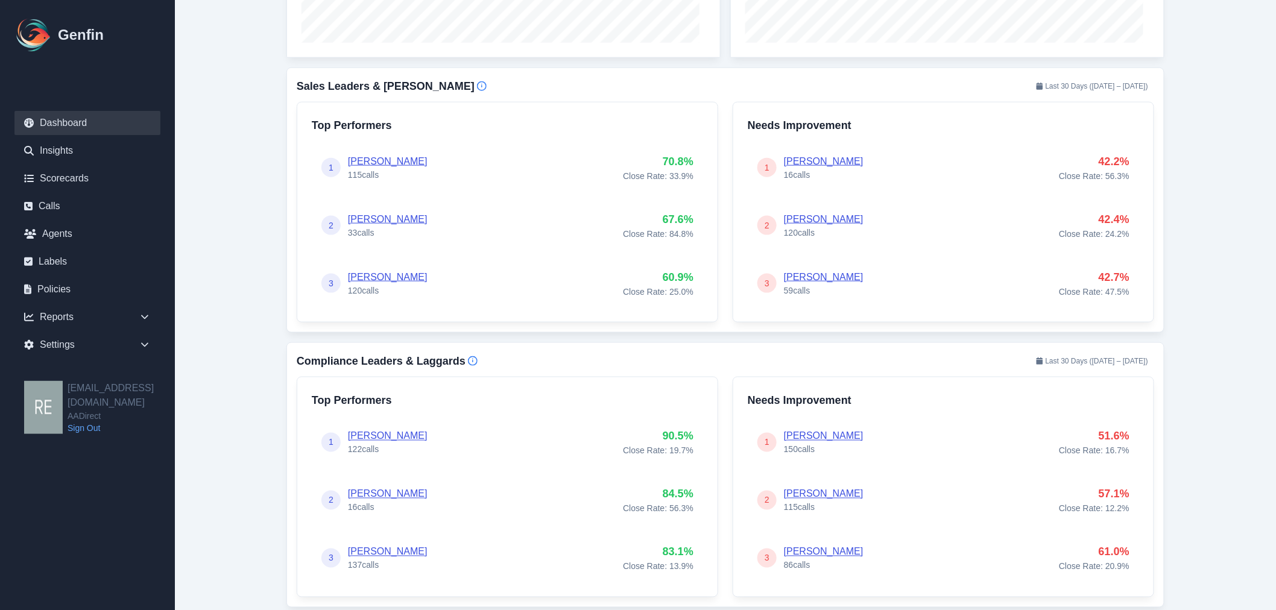
click at [408, 160] on link "[PERSON_NAME]" at bounding box center [388, 161] width 80 height 10
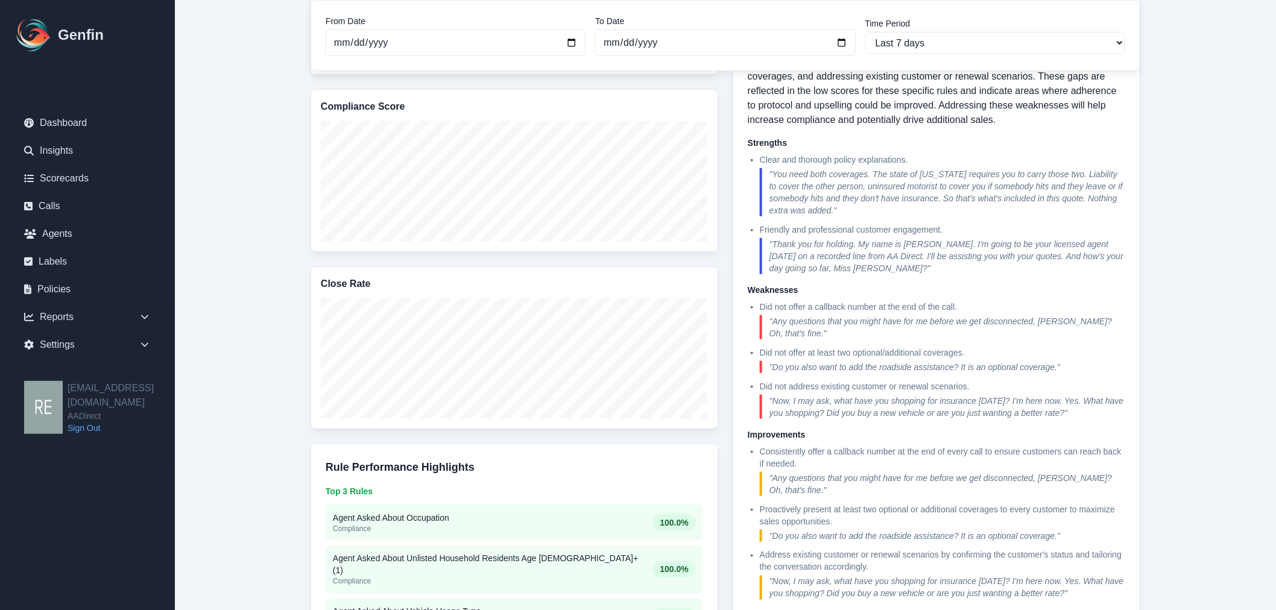
scroll to position [630, 0]
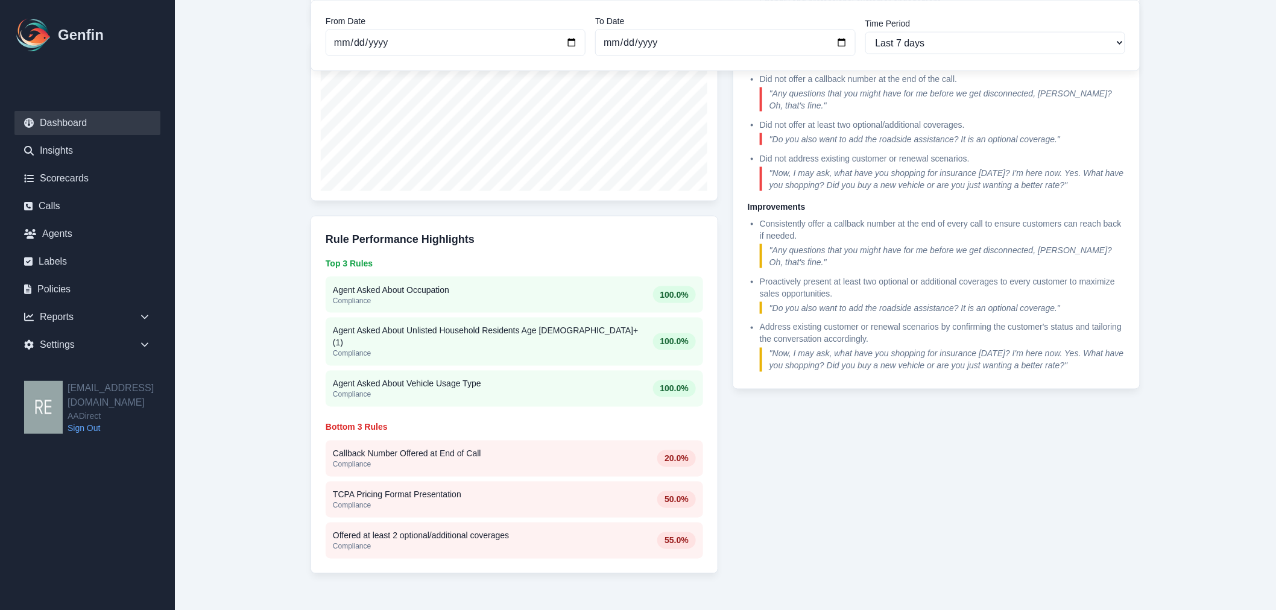
click at [38, 118] on link "Dashboard" at bounding box center [87, 123] width 146 height 24
